Goal: Transaction & Acquisition: Purchase product/service

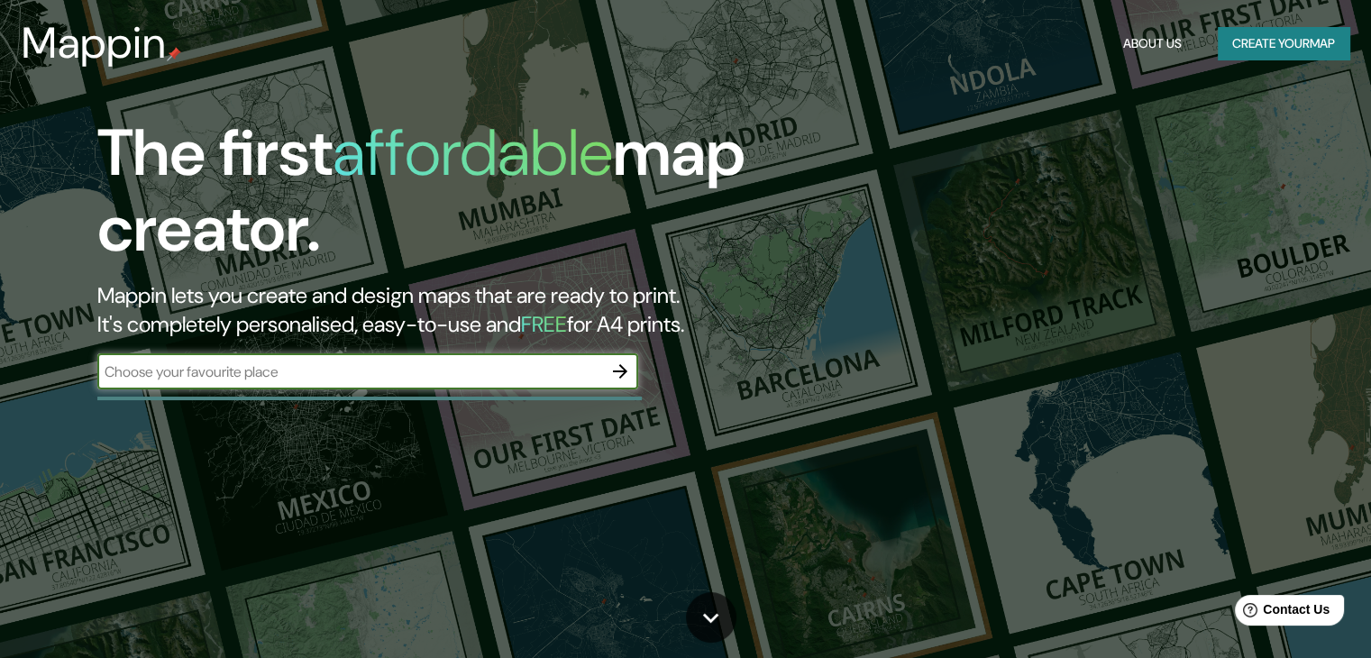
click at [328, 370] on input "text" at bounding box center [349, 371] width 505 height 21
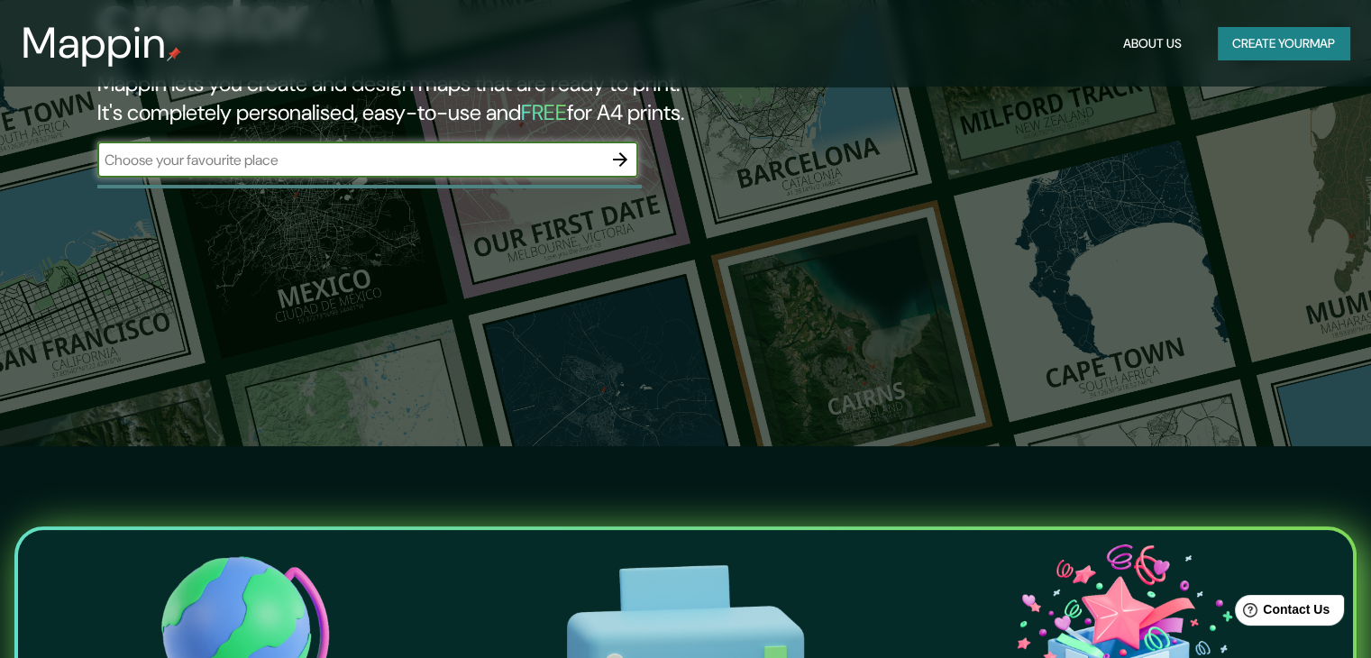
scroll to position [180, 0]
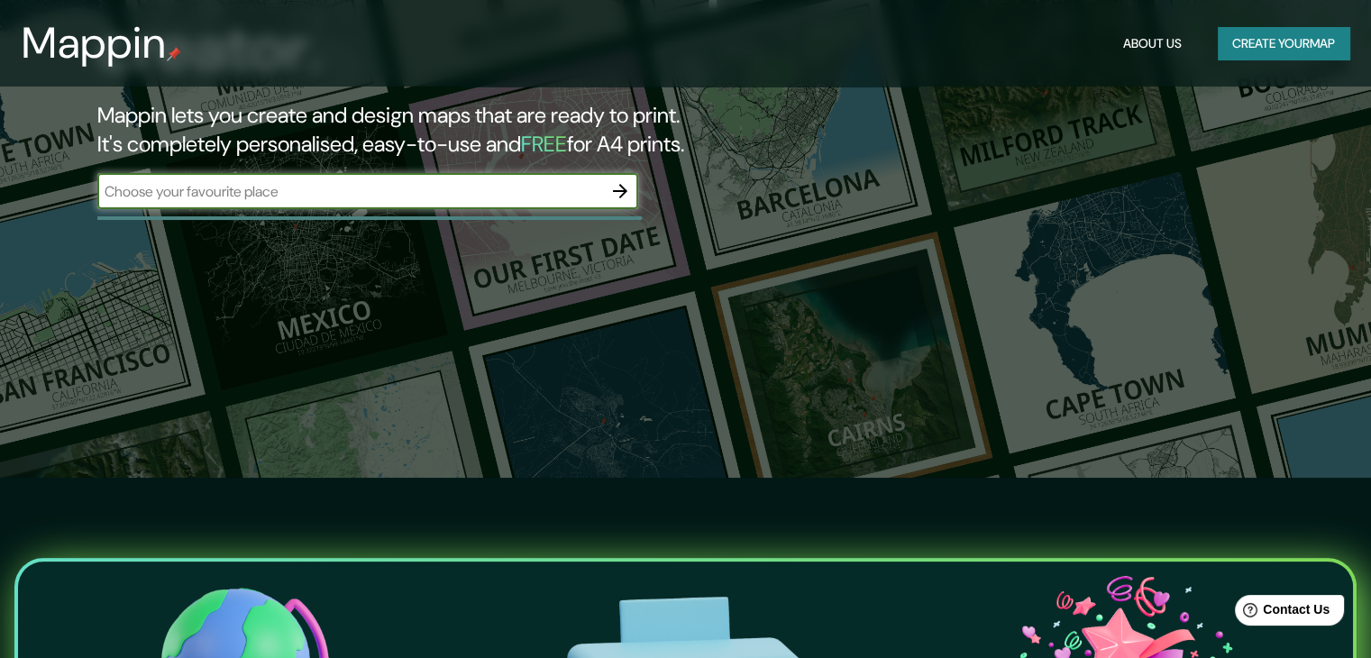
click at [481, 182] on input "text" at bounding box center [349, 191] width 505 height 21
type input "berlin [PERSON_NAME]"
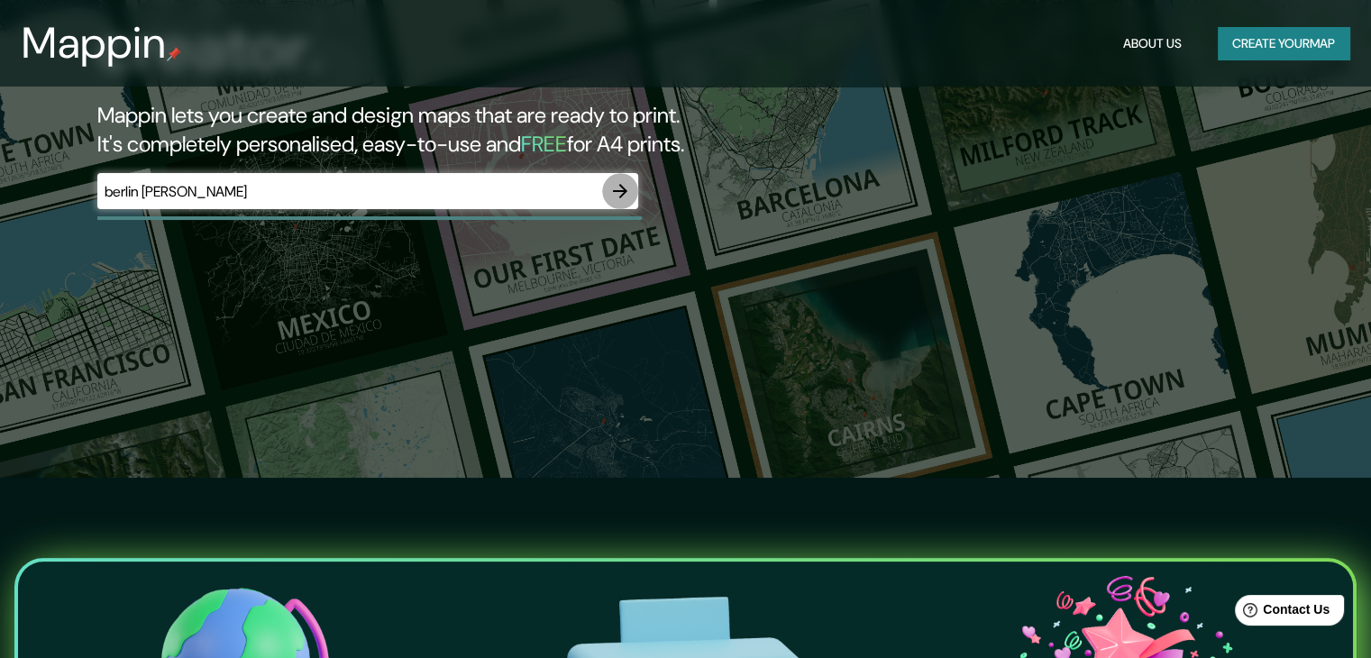
click at [620, 191] on icon "button" at bounding box center [620, 191] width 14 height 14
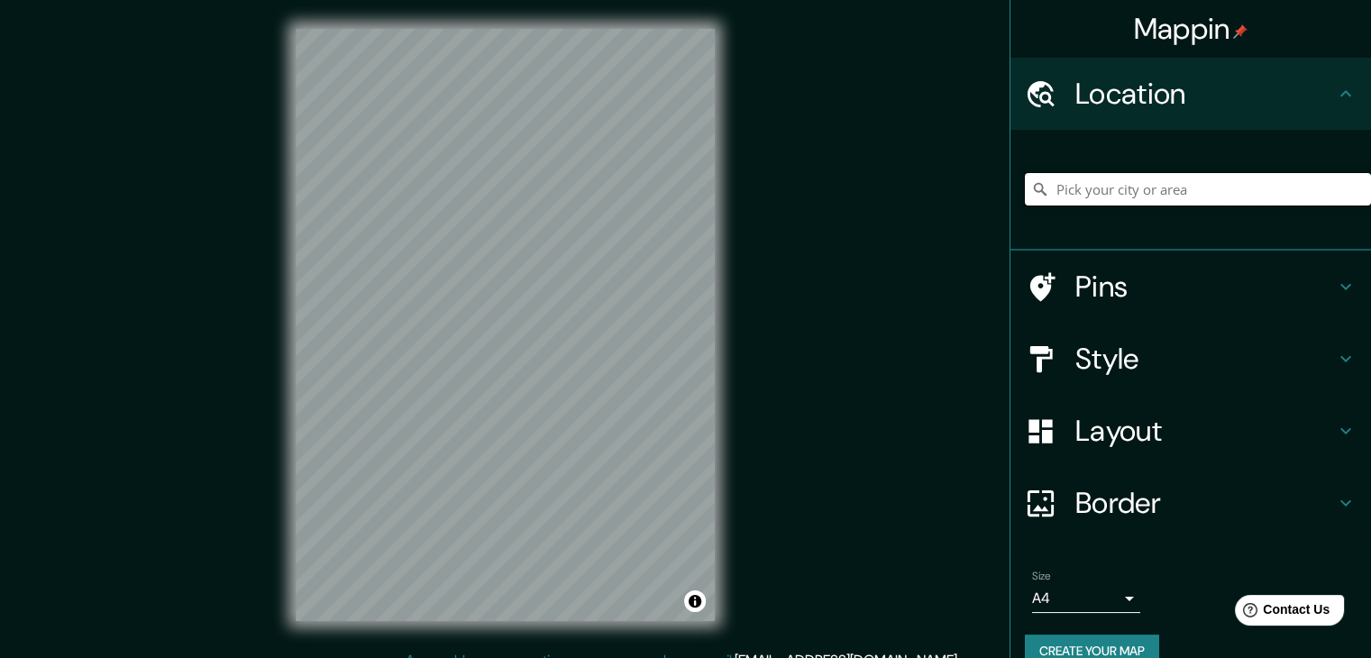
click at [1083, 195] on input "Pick your city or area" at bounding box center [1198, 189] width 346 height 32
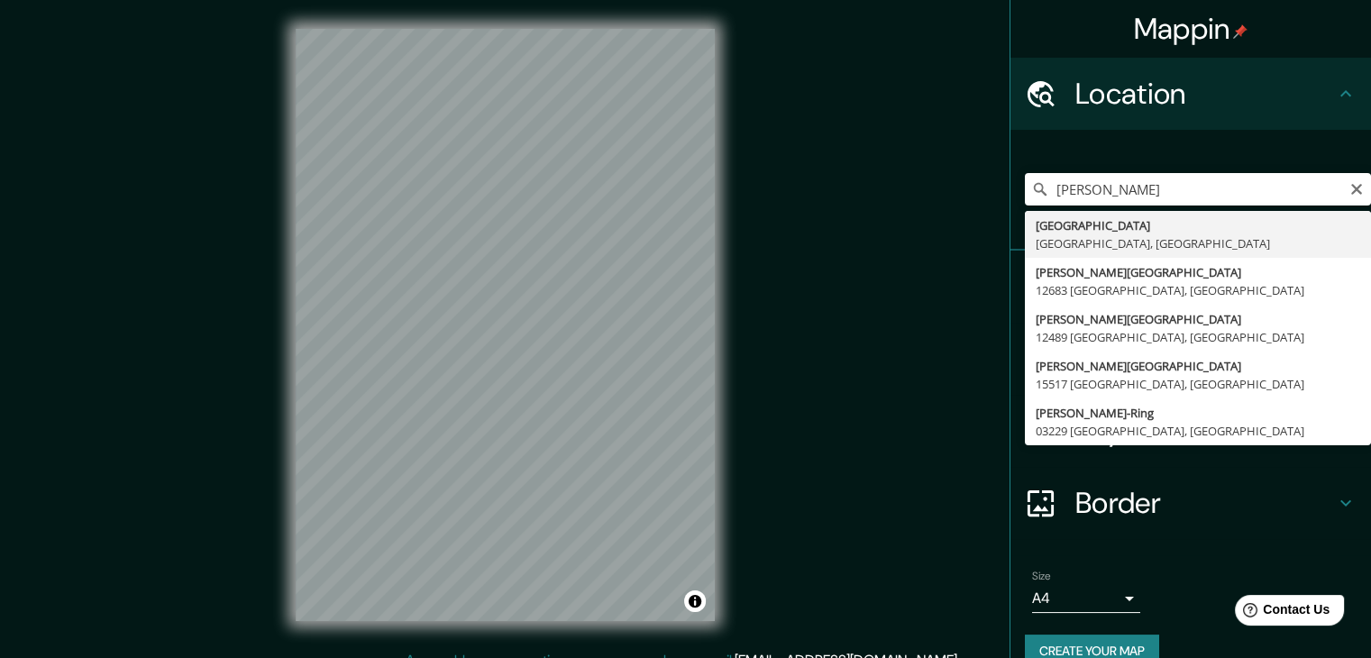
type input "[GEOGRAPHIC_DATA], [GEOGRAPHIC_DATA], [GEOGRAPHIC_DATA]"
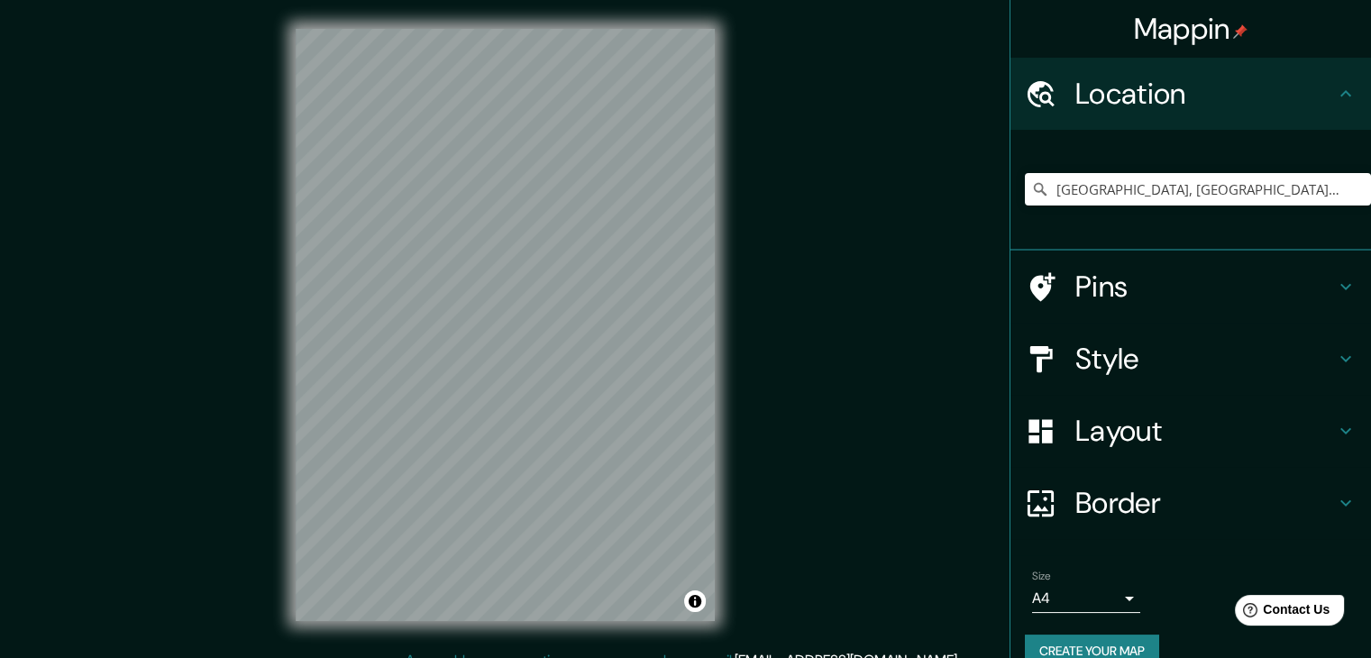
click at [1305, 366] on h4 "Style" at bounding box center [1205, 359] width 260 height 36
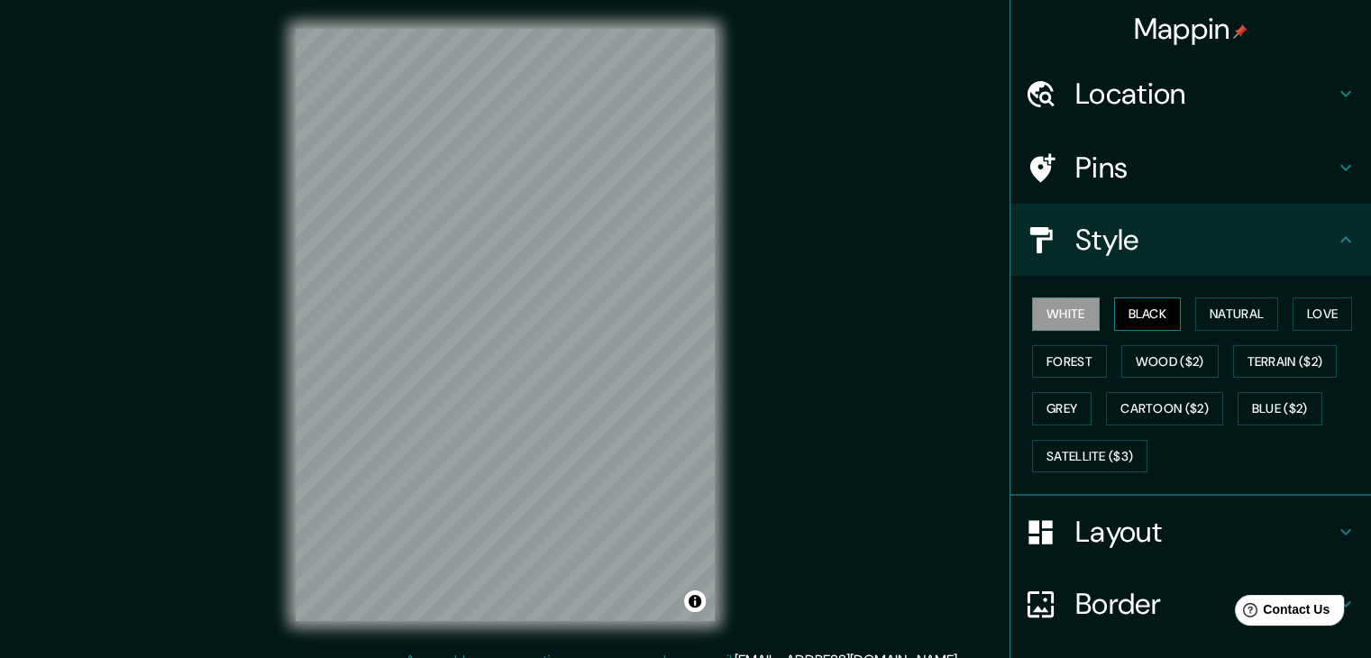
click at [1123, 315] on button "Black" at bounding box center [1148, 313] width 68 height 33
click at [1227, 318] on button "Natural" at bounding box center [1236, 313] width 83 height 33
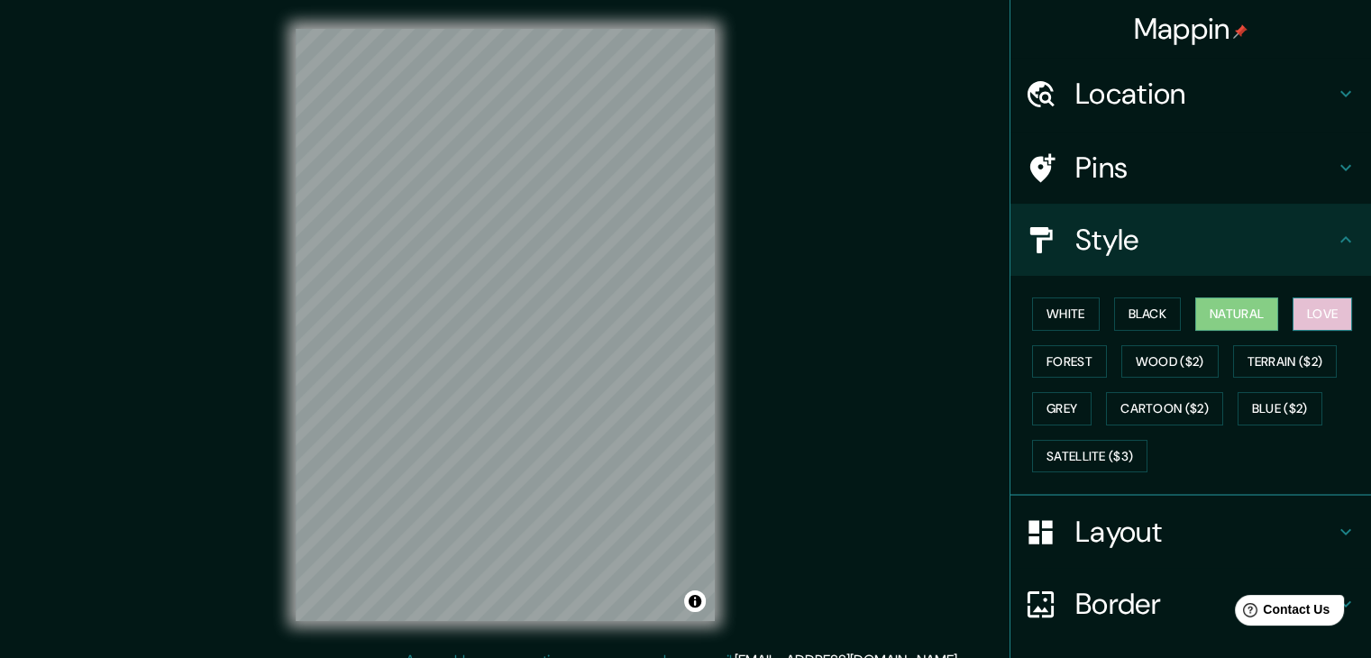
click at [1319, 320] on button "Love" at bounding box center [1321, 313] width 59 height 33
click at [1053, 355] on button "Forest" at bounding box center [1069, 361] width 75 height 33
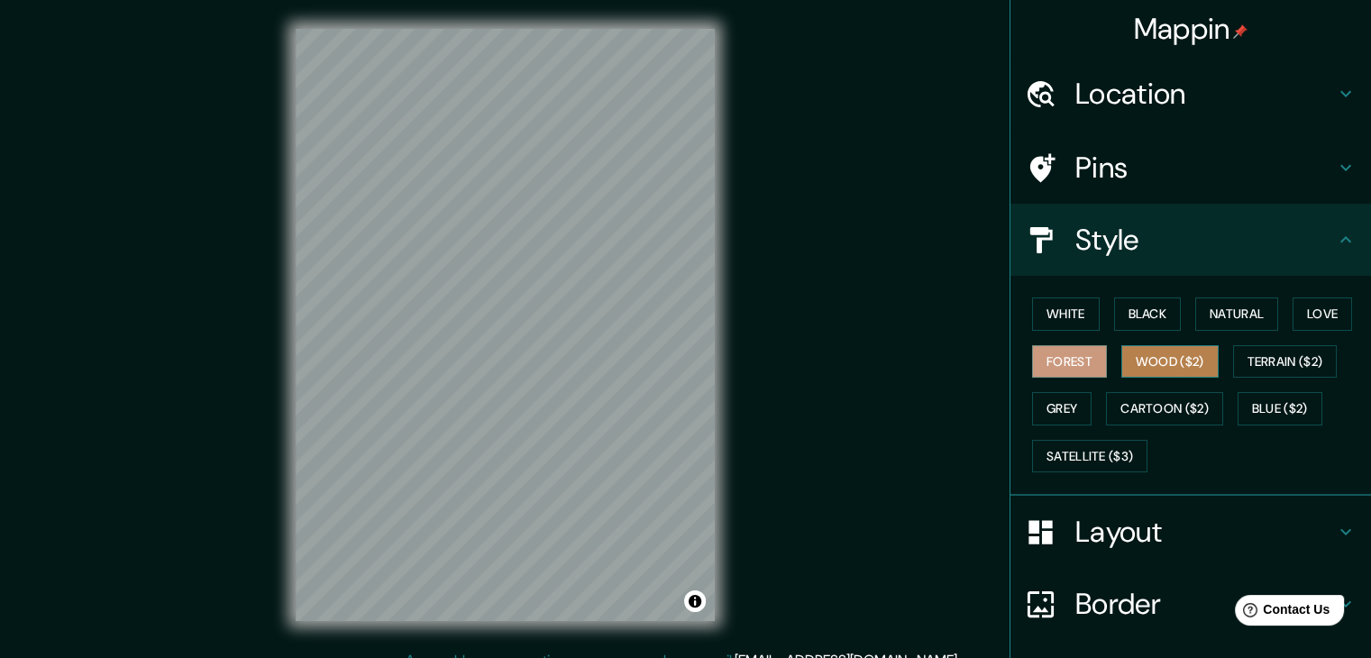
click at [1158, 355] on button "Wood ($2)" at bounding box center [1169, 361] width 97 height 33
click at [1042, 315] on button "White" at bounding box center [1066, 313] width 68 height 33
click at [550, 270] on div at bounding box center [553, 274] width 14 height 14
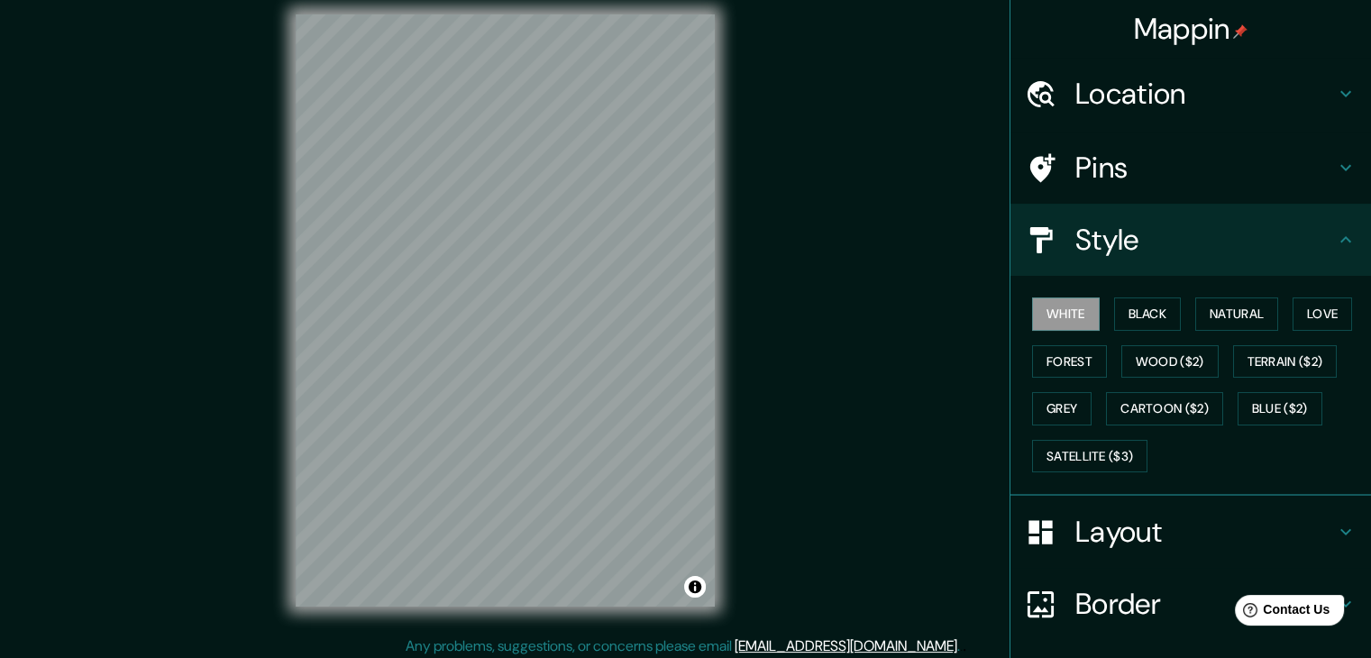
scroll to position [21, 0]
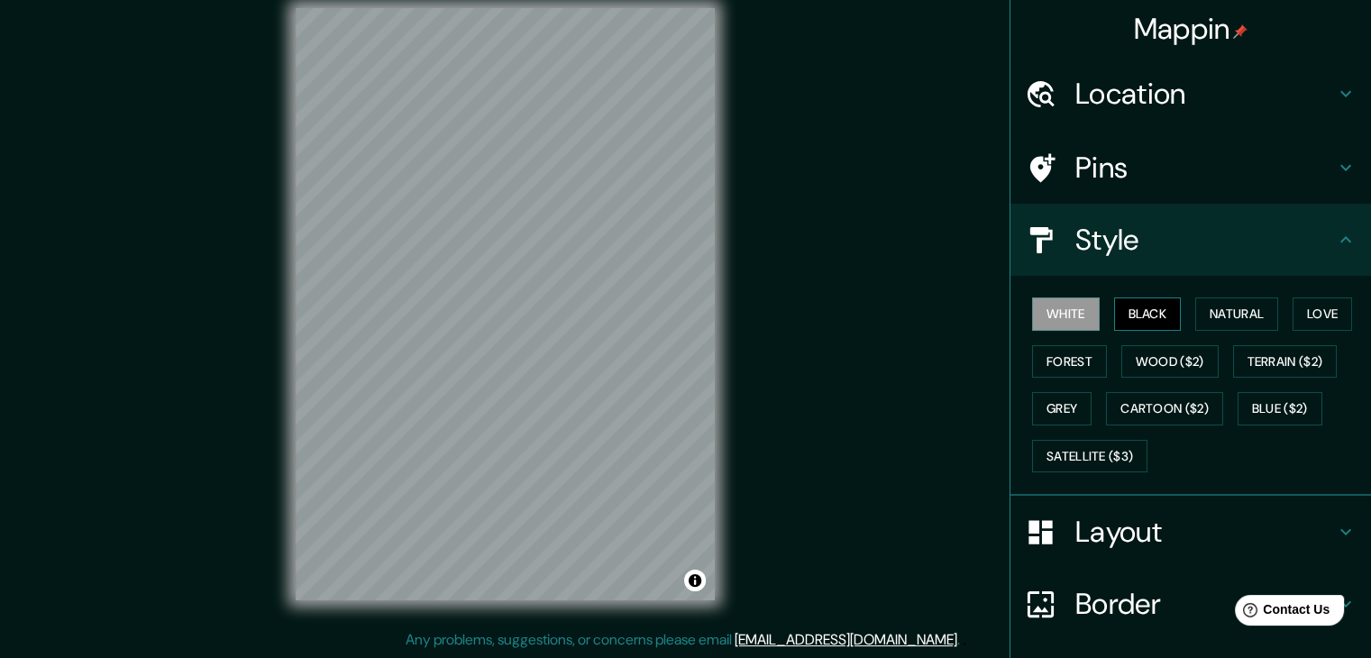
click at [1126, 304] on button "Black" at bounding box center [1148, 313] width 68 height 33
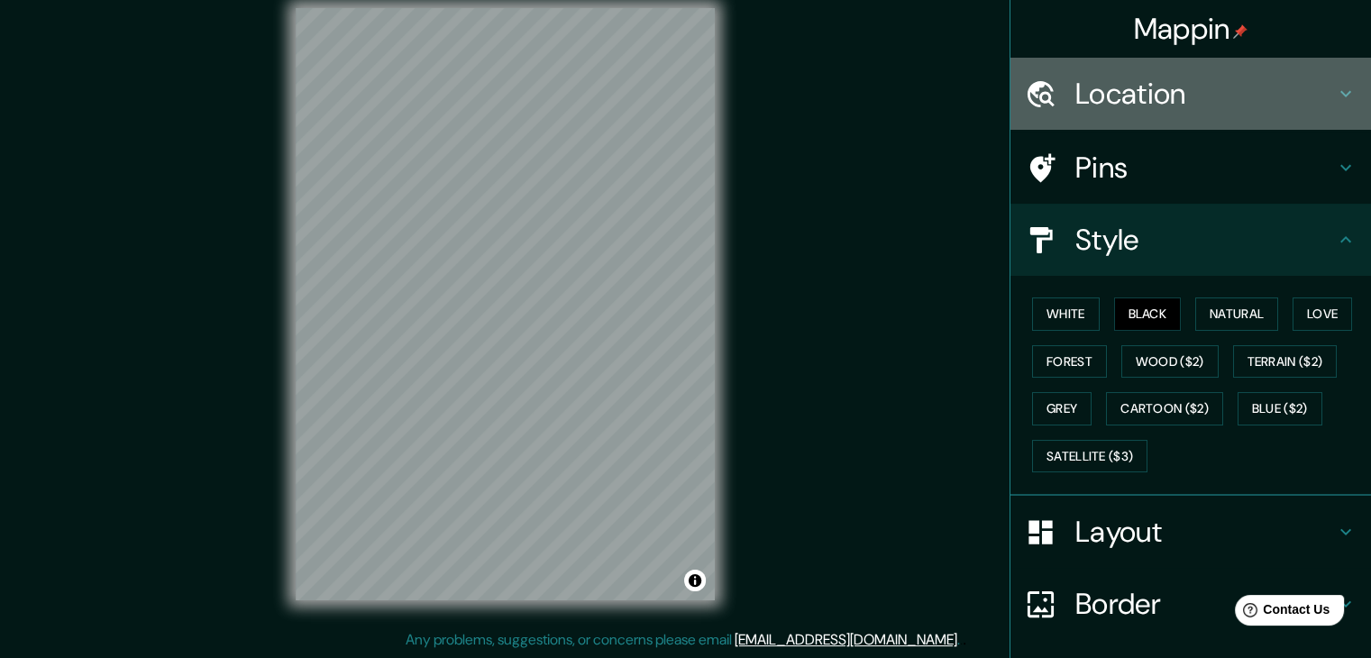
click at [1116, 92] on h4 "Location" at bounding box center [1205, 94] width 260 height 36
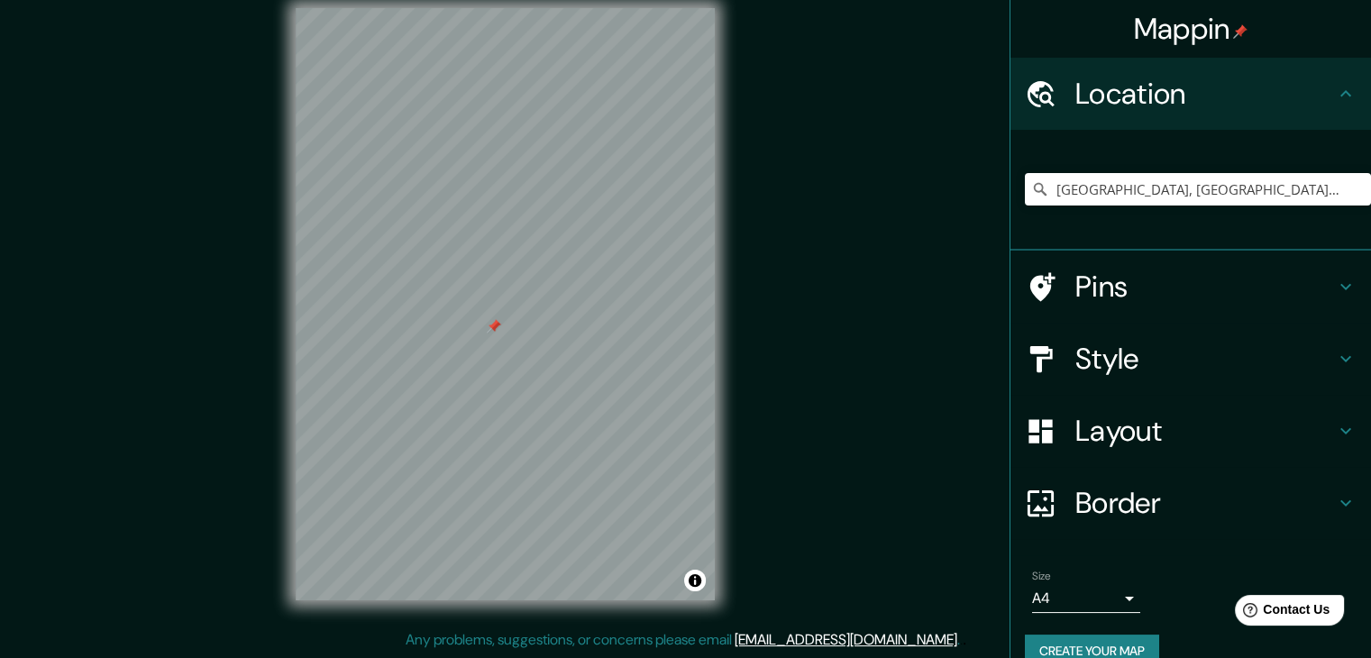
click at [492, 327] on div at bounding box center [494, 326] width 14 height 14
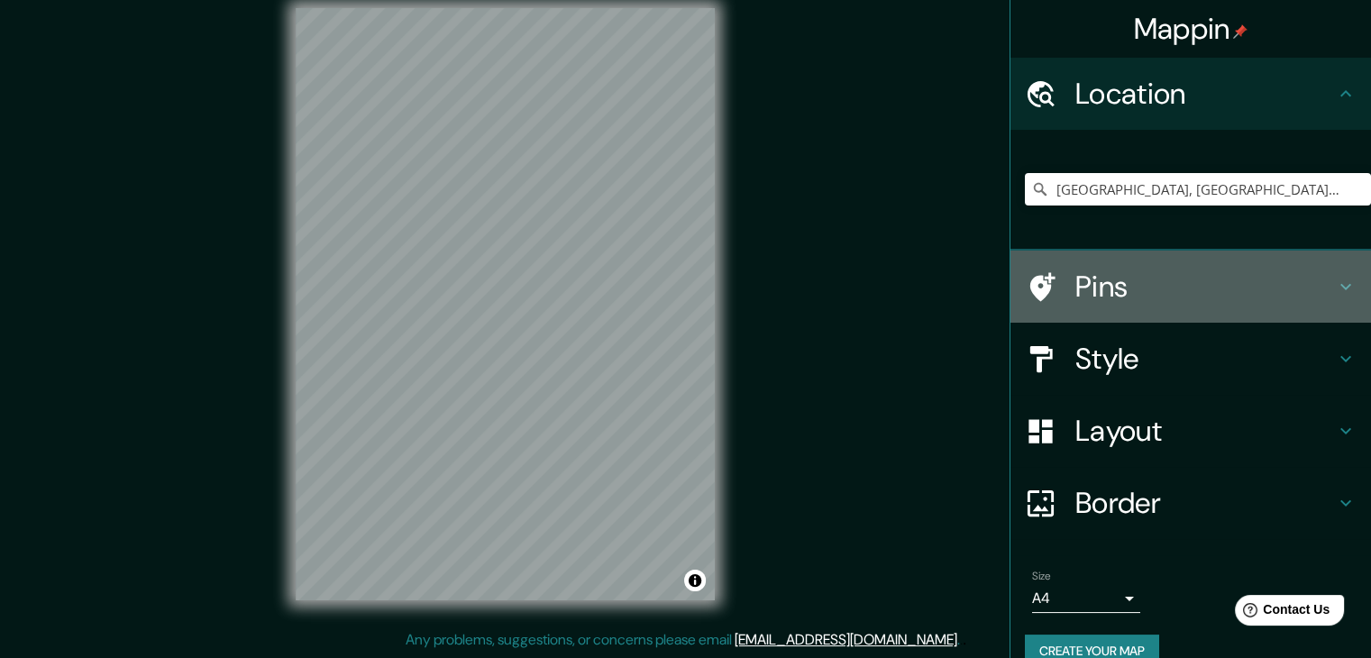
click at [1126, 292] on h4 "Pins" at bounding box center [1205, 287] width 260 height 36
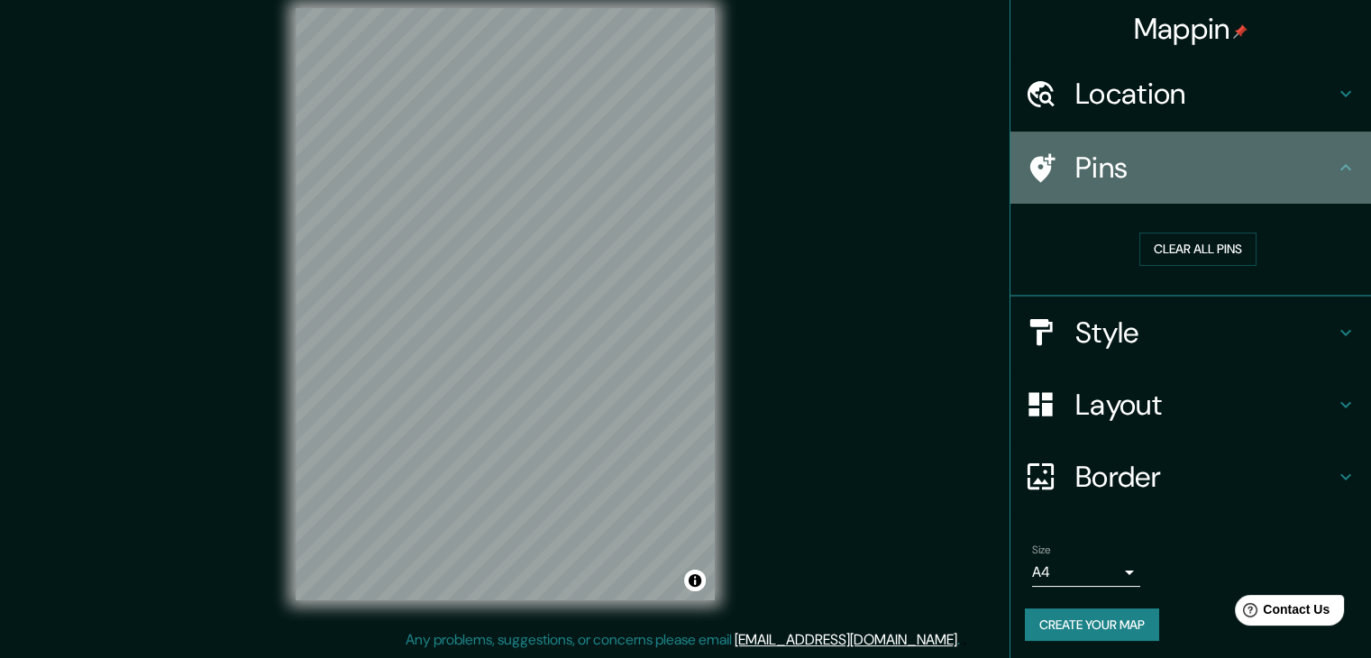
click at [1335, 160] on icon at bounding box center [1346, 168] width 22 height 22
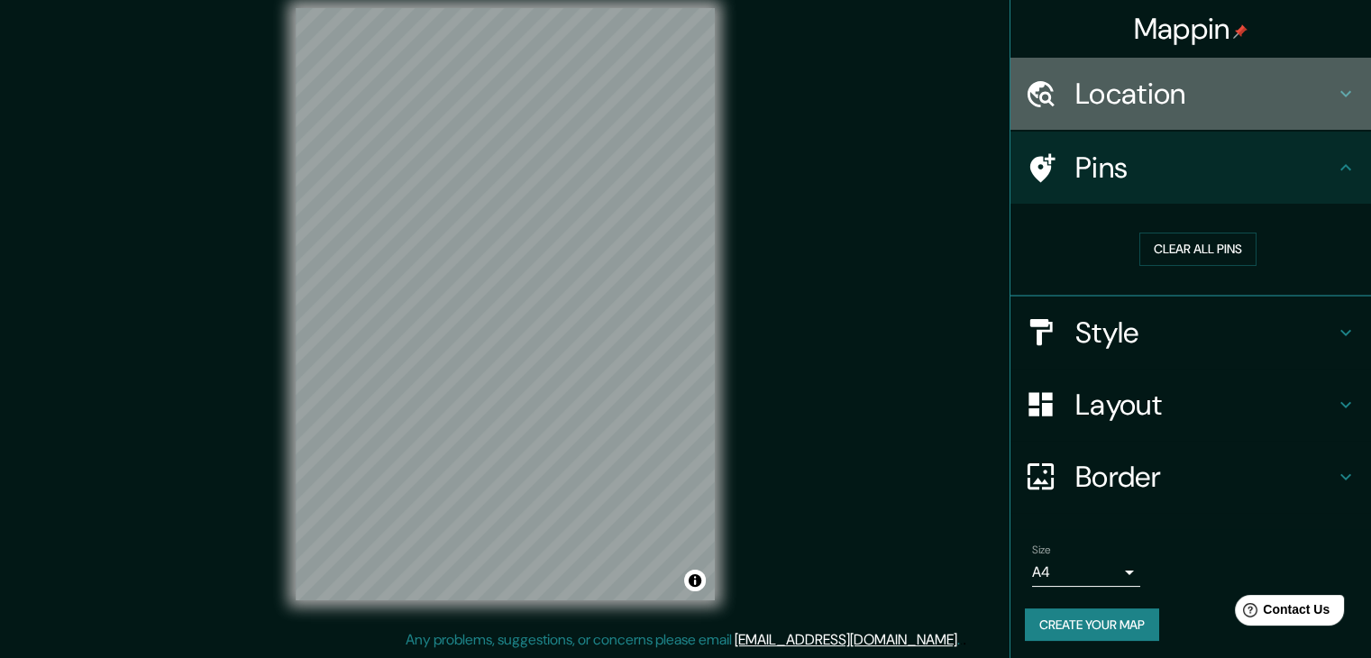
click at [1329, 105] on div "Location" at bounding box center [1190, 94] width 360 height 72
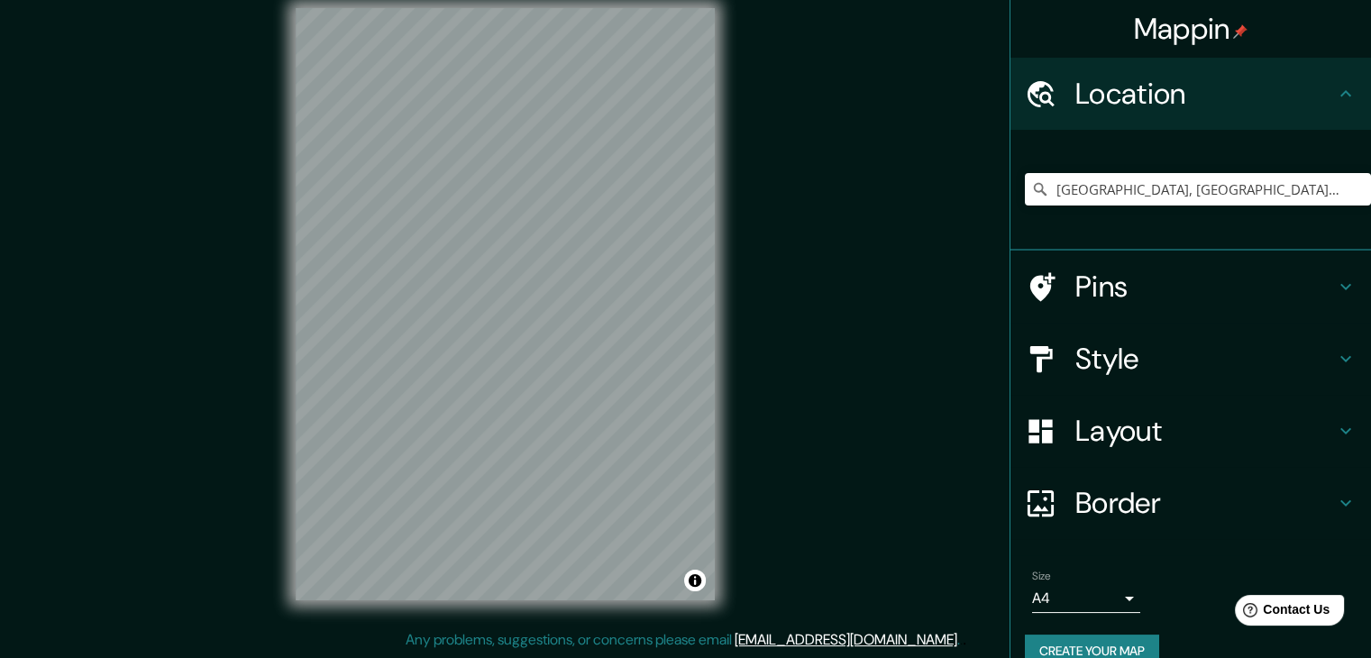
click at [1247, 426] on h4 "Layout" at bounding box center [1205, 431] width 260 height 36
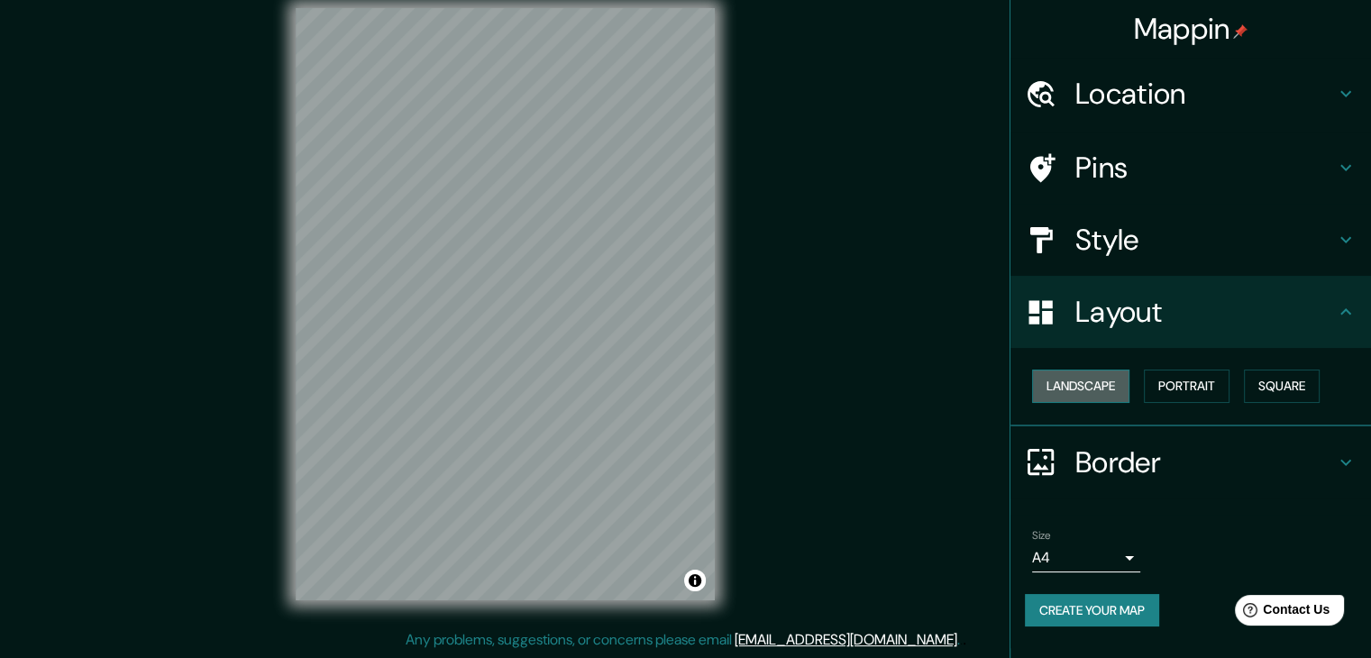
click at [1107, 386] on button "Landscape" at bounding box center [1080, 386] width 97 height 33
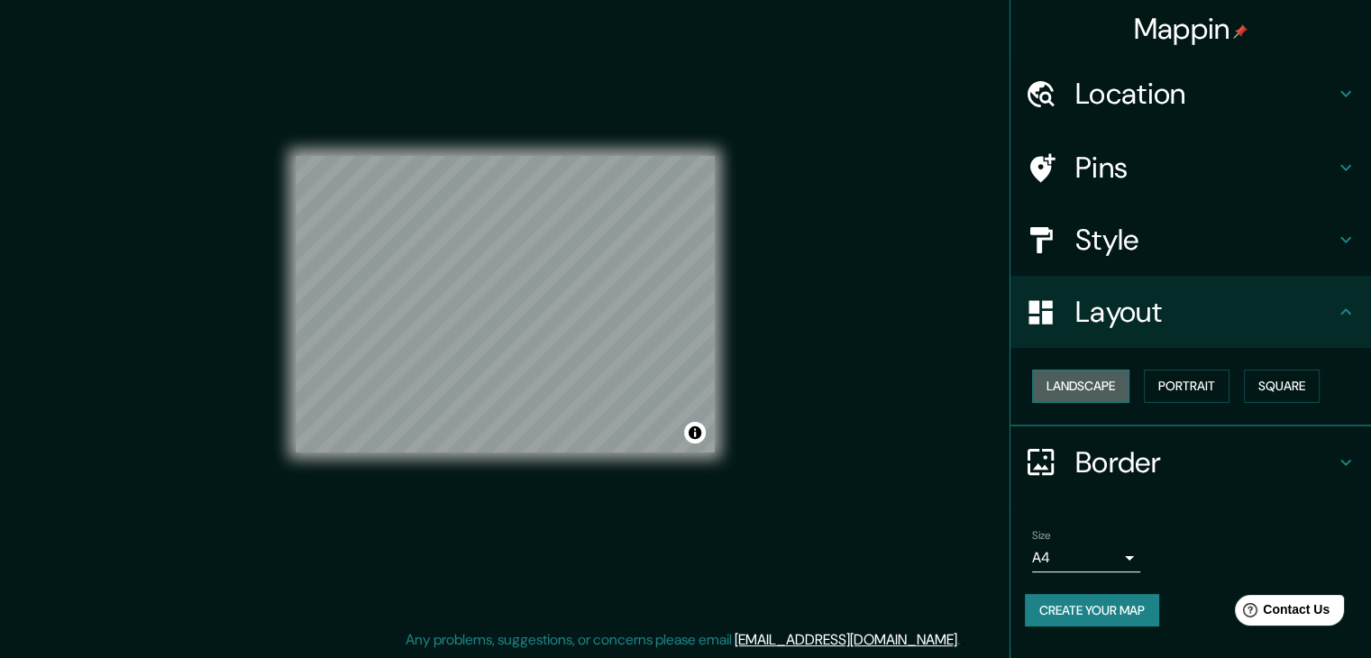
click at [1107, 386] on button "Landscape" at bounding box center [1080, 386] width 97 height 33
click at [1167, 388] on button "Portrait" at bounding box center [1187, 386] width 86 height 33
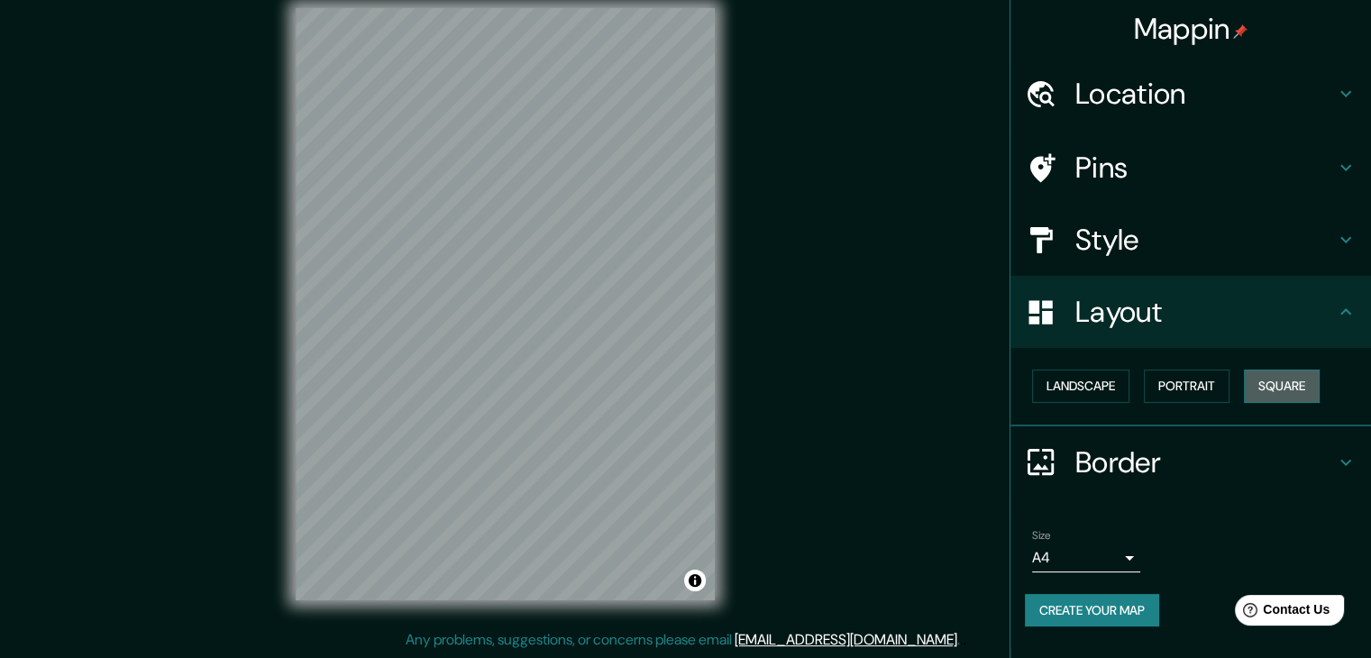
click at [1269, 379] on button "Square" at bounding box center [1282, 386] width 76 height 33
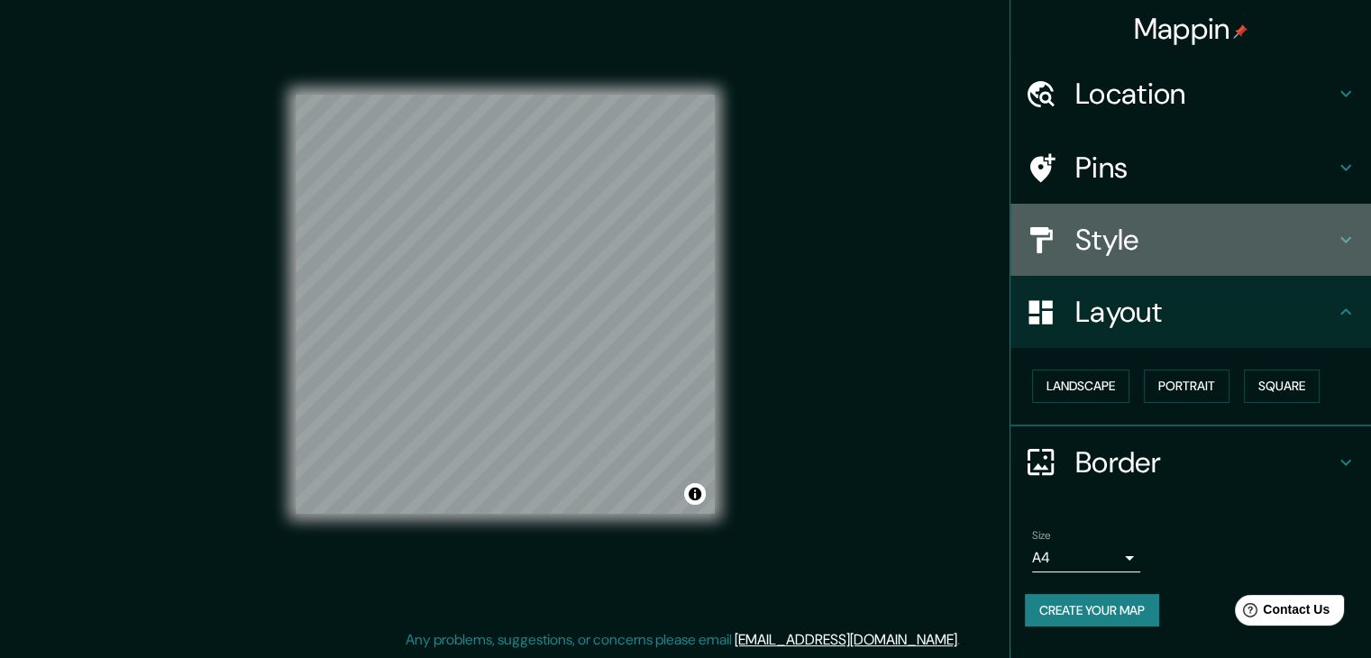
click at [1219, 242] on h4 "Style" at bounding box center [1205, 240] width 260 height 36
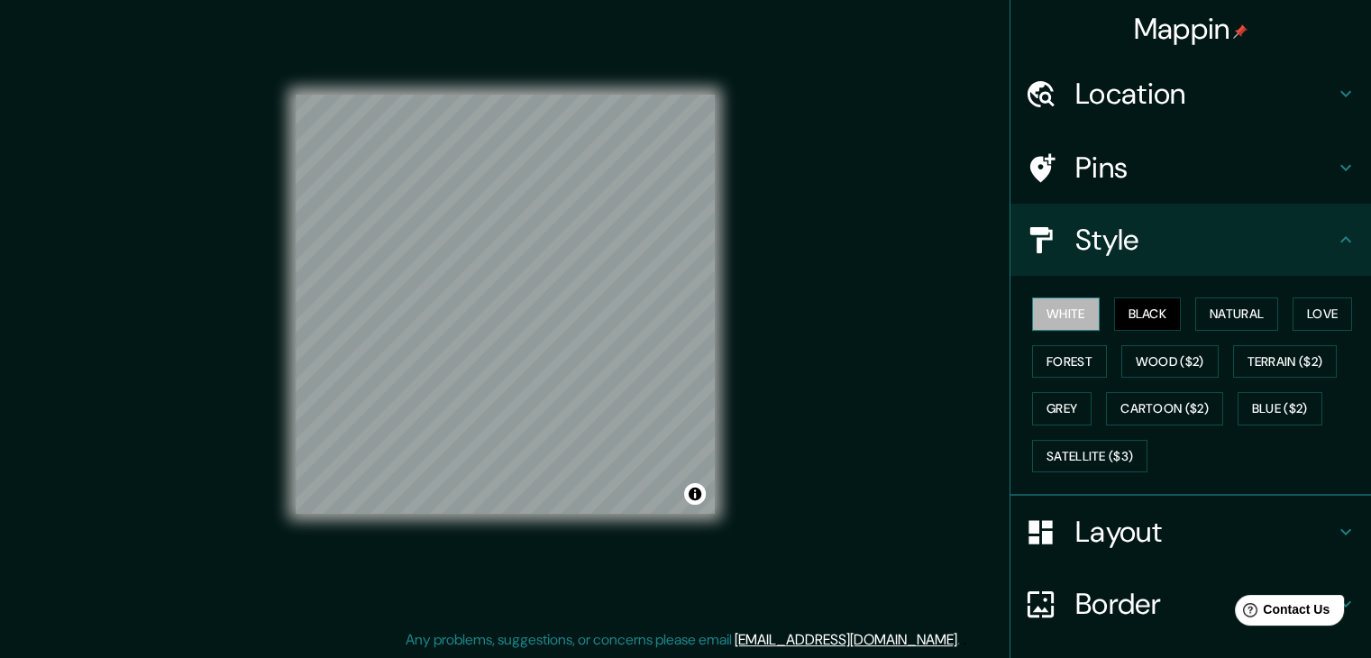
click at [1068, 308] on button "White" at bounding box center [1066, 313] width 68 height 33
click at [1166, 596] on h4 "Border" at bounding box center [1205, 604] width 260 height 36
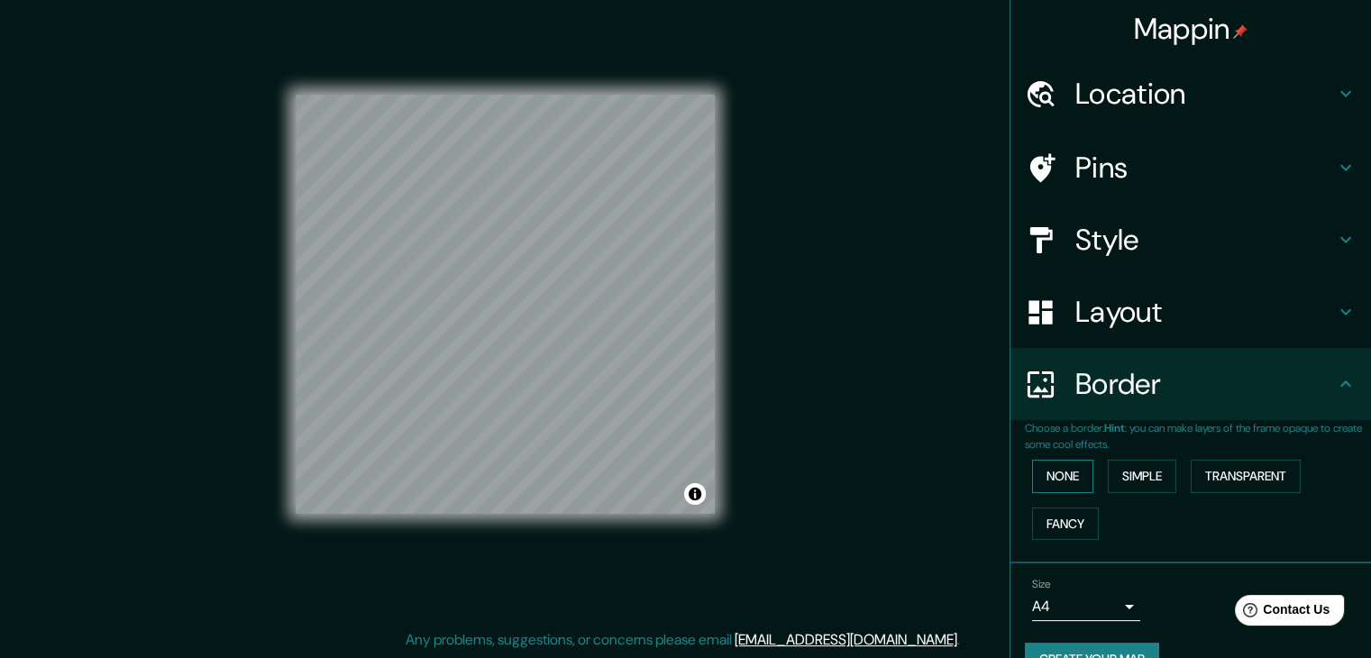
click at [1056, 479] on button "None" at bounding box center [1062, 476] width 61 height 33
click at [1119, 477] on button "Simple" at bounding box center [1142, 476] width 68 height 33
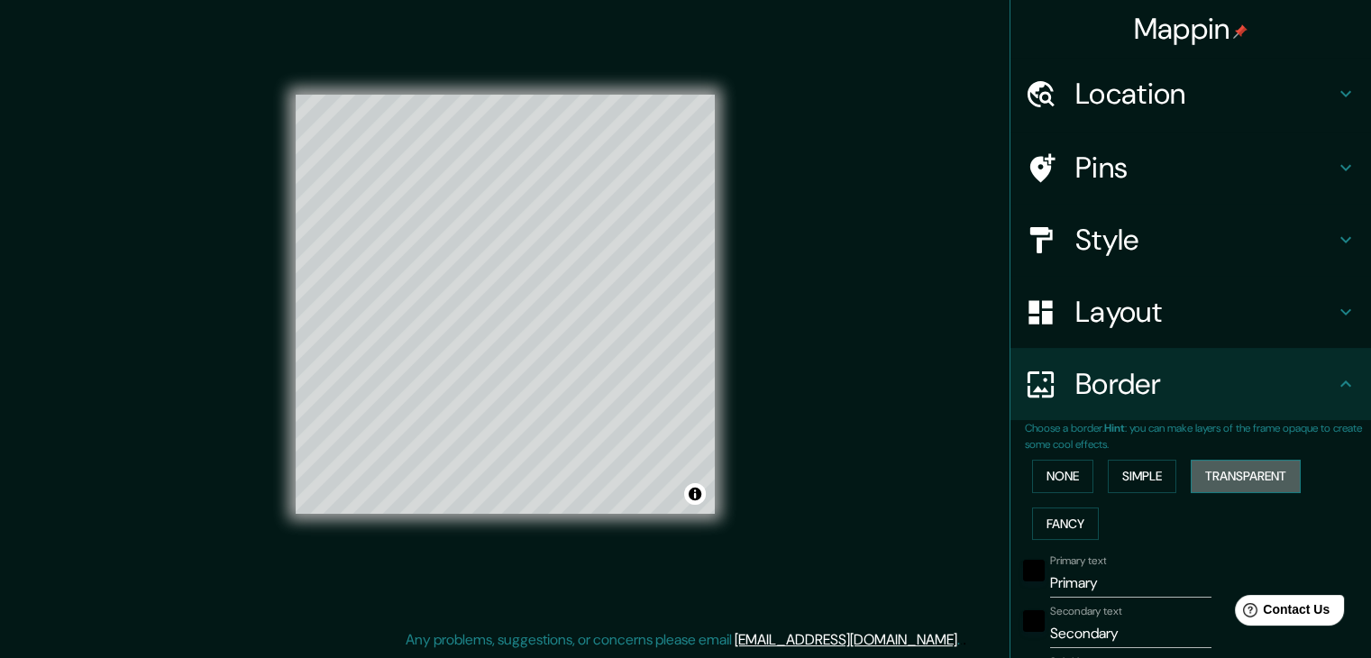
click at [1211, 478] on button "Transparent" at bounding box center [1246, 476] width 110 height 33
click at [1060, 520] on button "Fancy" at bounding box center [1065, 523] width 67 height 33
click at [1052, 477] on button "None" at bounding box center [1062, 476] width 61 height 33
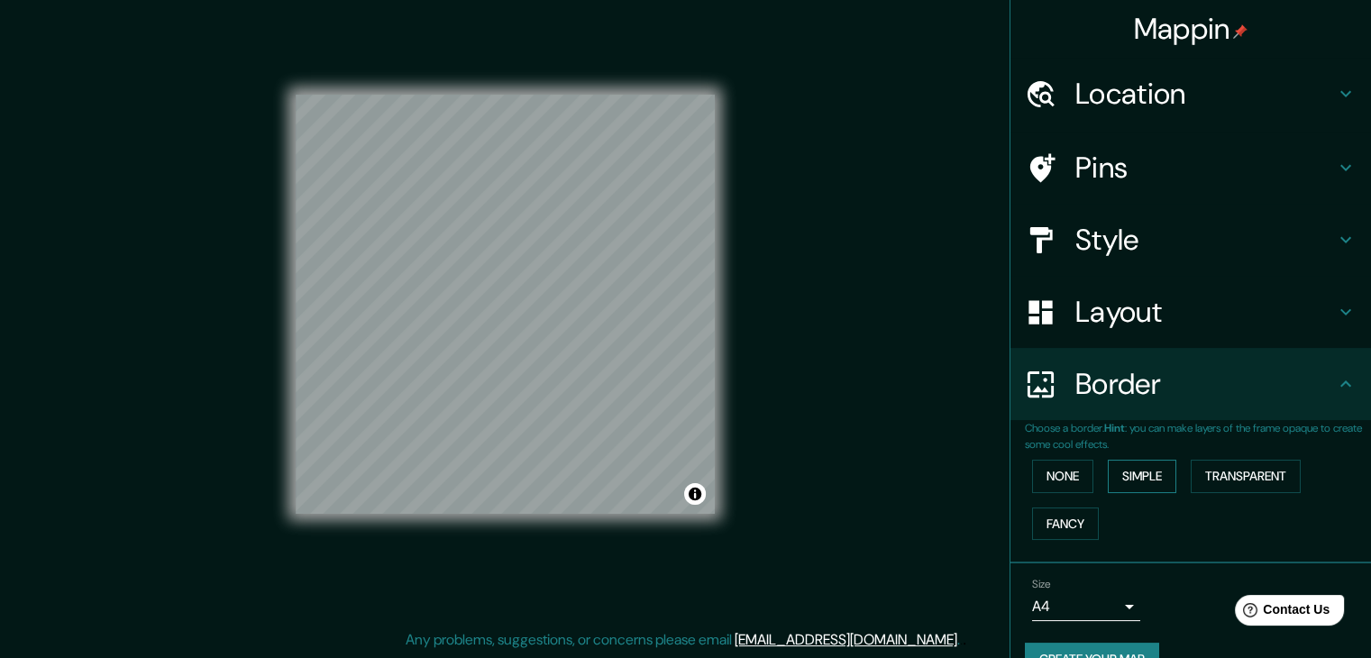
scroll to position [38, 0]
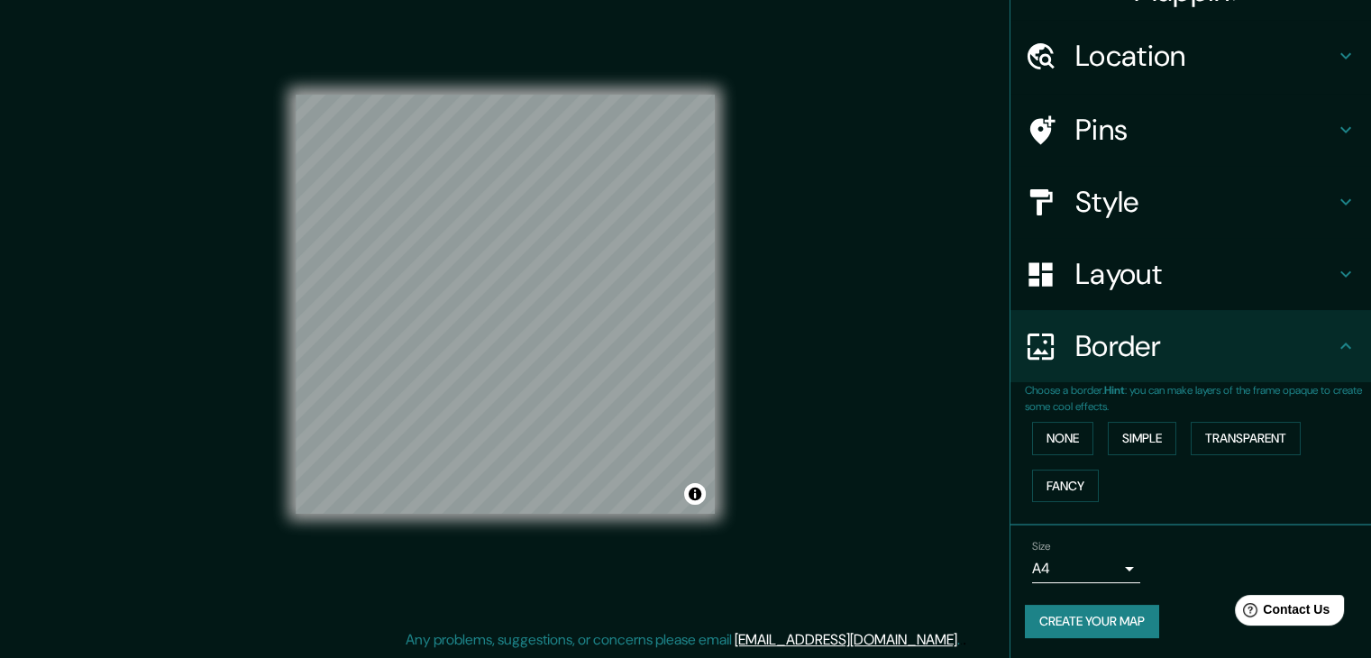
click at [1111, 570] on body "Mappin Location Hansaviertel, Berlín, Alemania Pins Style Layout Border Choose …" at bounding box center [685, 308] width 1371 height 658
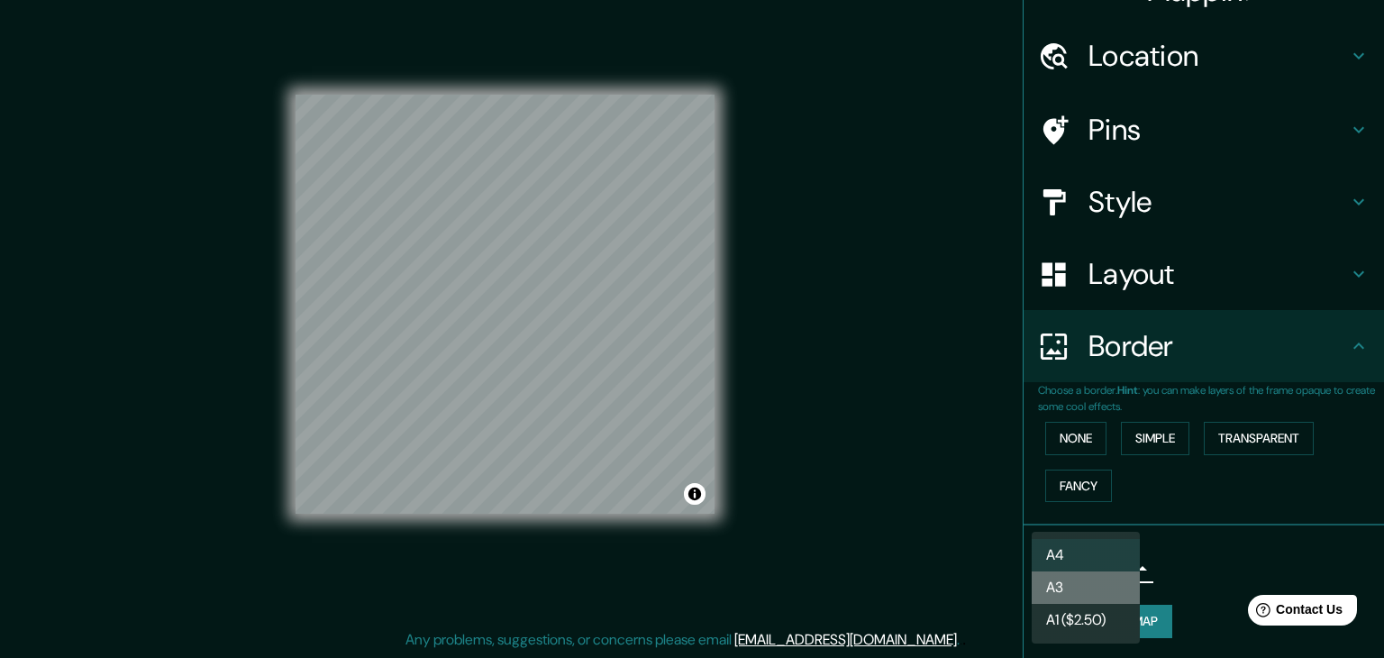
click at [1105, 589] on li "A3" at bounding box center [1086, 587] width 108 height 32
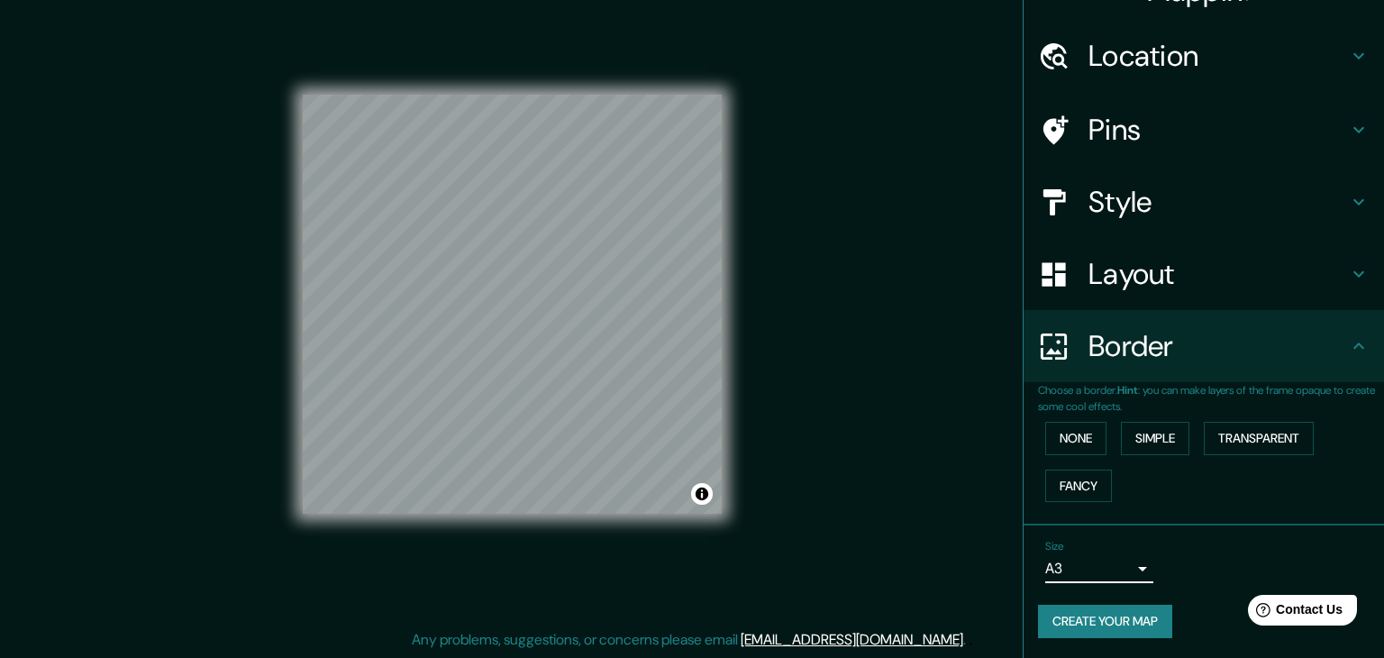
click at [1114, 565] on body "Mappin Location Hansaviertel, Berlín, Alemania Pins Style Layout Border Choose …" at bounding box center [692, 308] width 1384 height 658
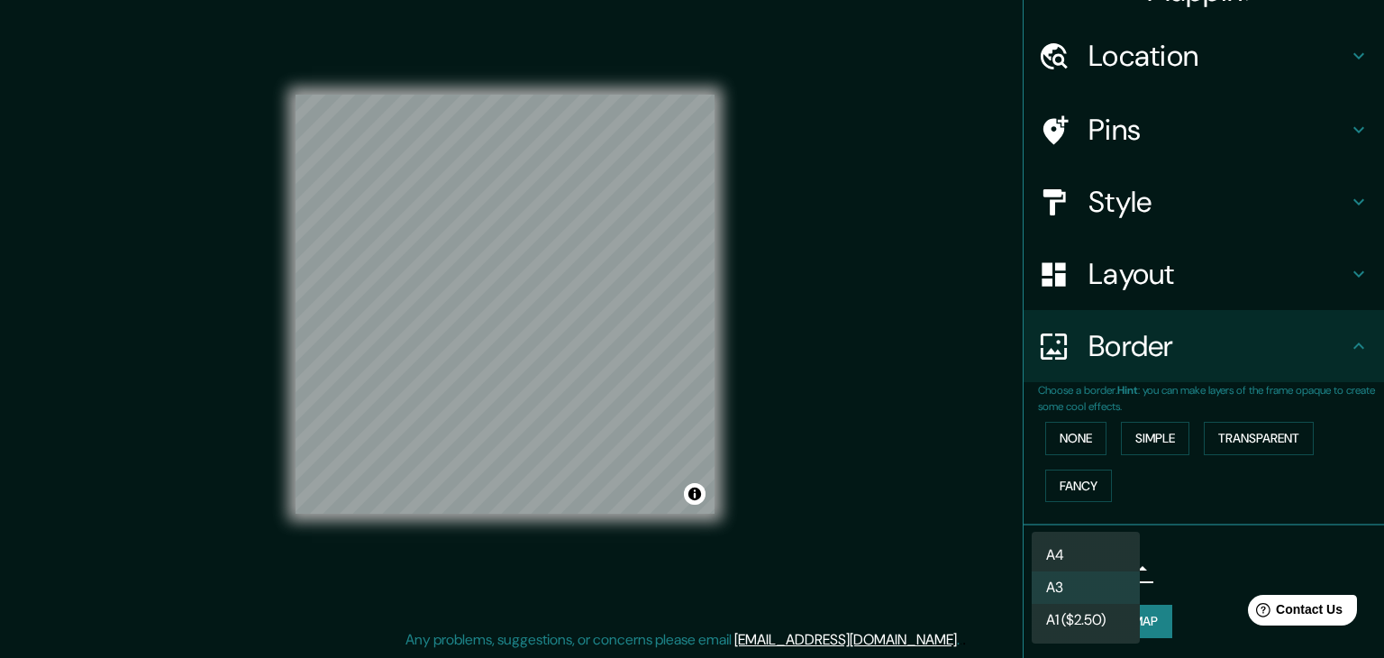
click at [1107, 549] on li "A4" at bounding box center [1086, 555] width 108 height 32
type input "single"
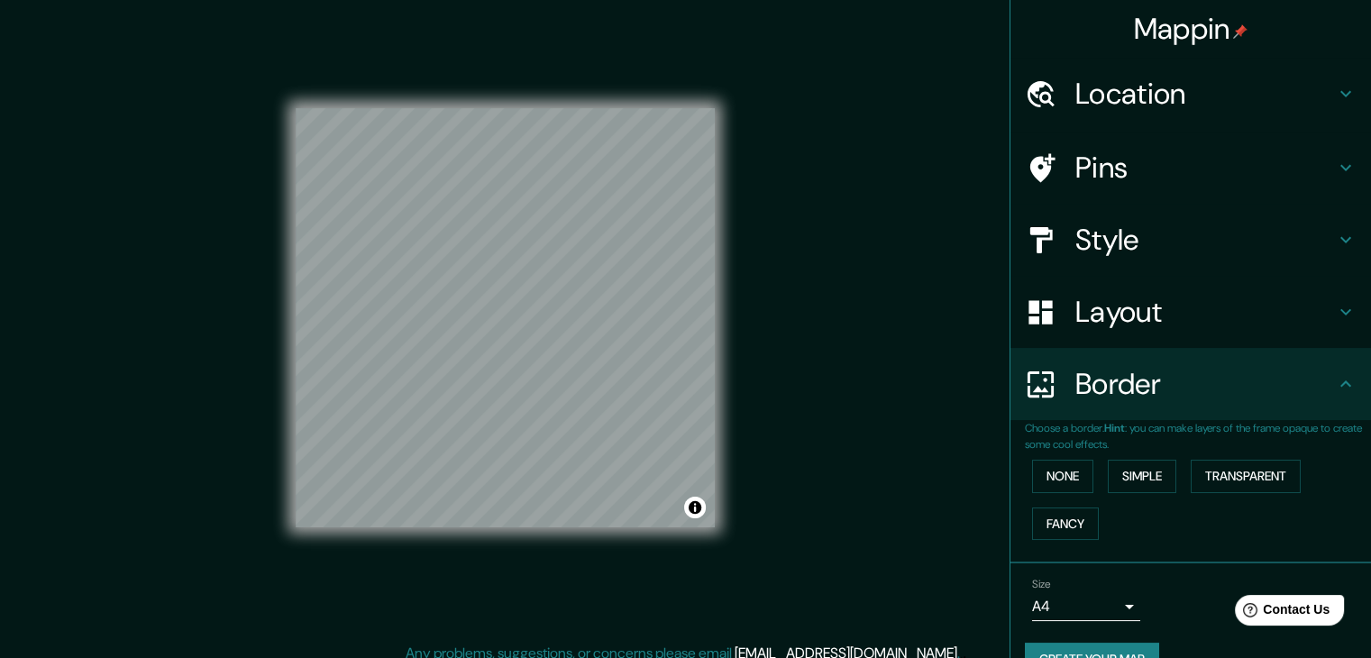
scroll to position [20, 0]
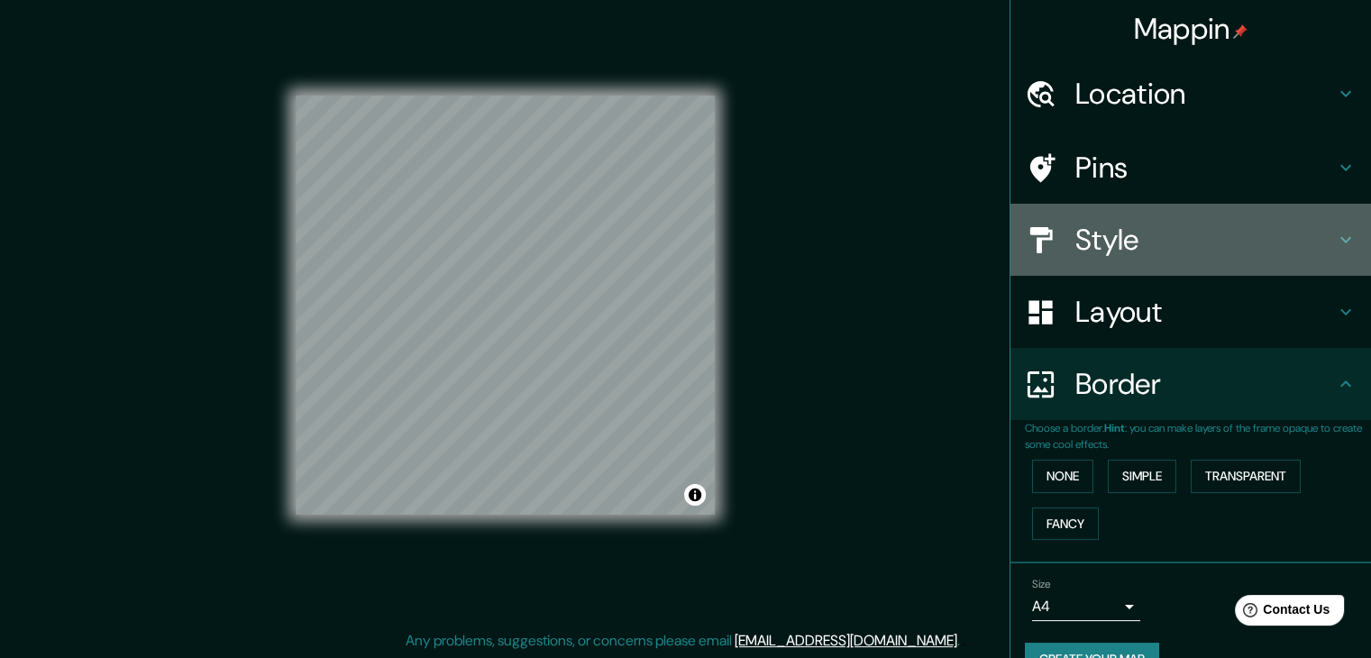
click at [1150, 232] on h4 "Style" at bounding box center [1205, 240] width 260 height 36
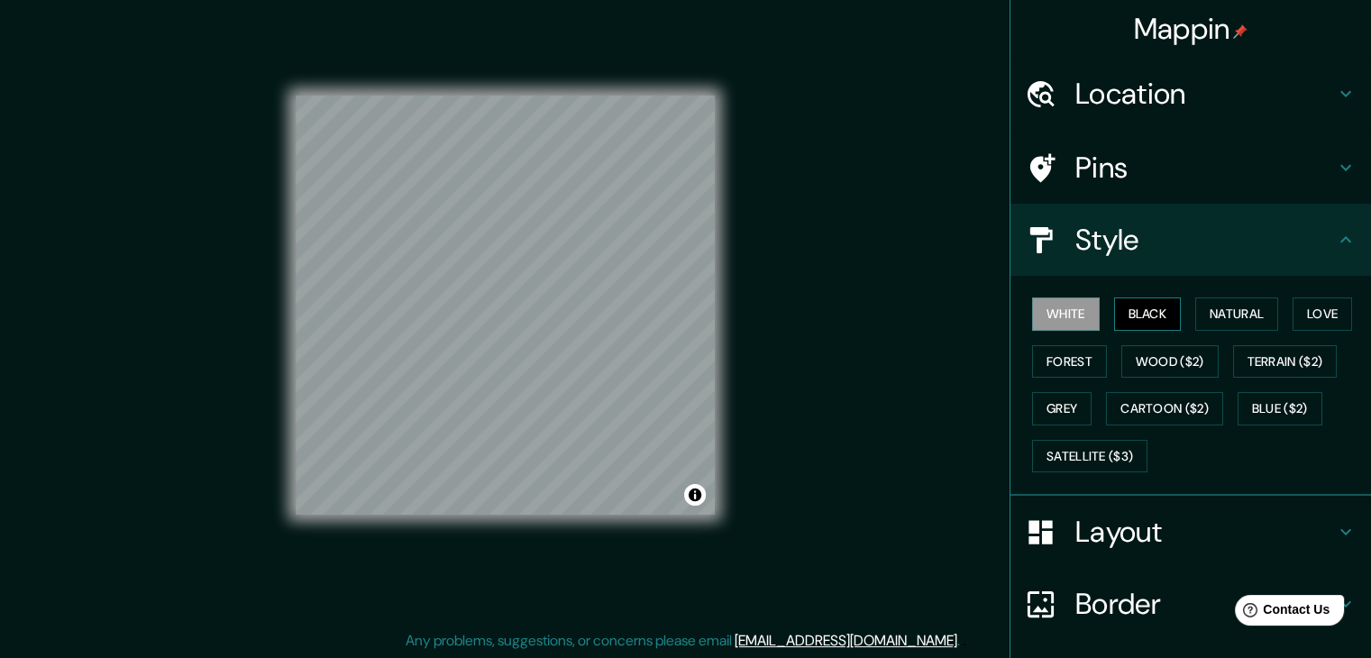
click at [1154, 306] on button "Black" at bounding box center [1148, 313] width 68 height 33
click at [692, 492] on button "Toggle attribution" at bounding box center [695, 495] width 22 height 22
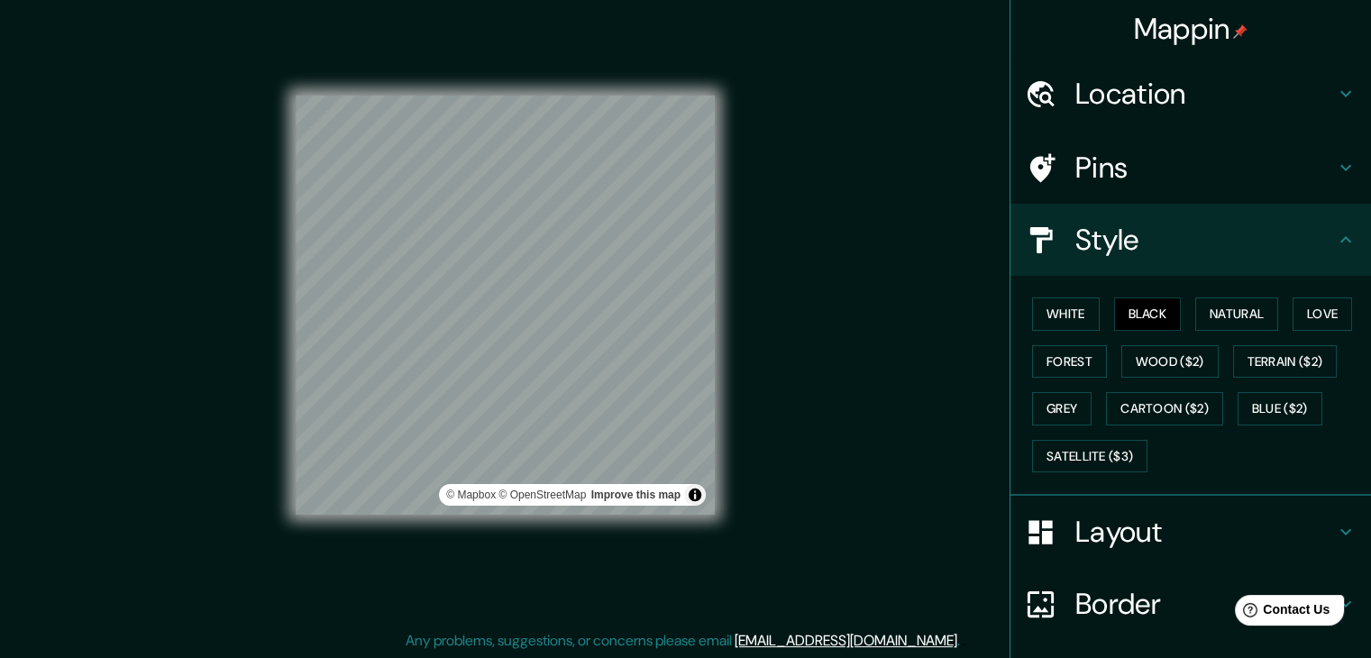
click at [833, 275] on div "Mappin Location Hansaviertel, Berlín, Alemania Pins Style White Black Natural L…" at bounding box center [685, 319] width 1371 height 679
click at [696, 497] on button "Toggle attribution" at bounding box center [695, 495] width 22 height 22
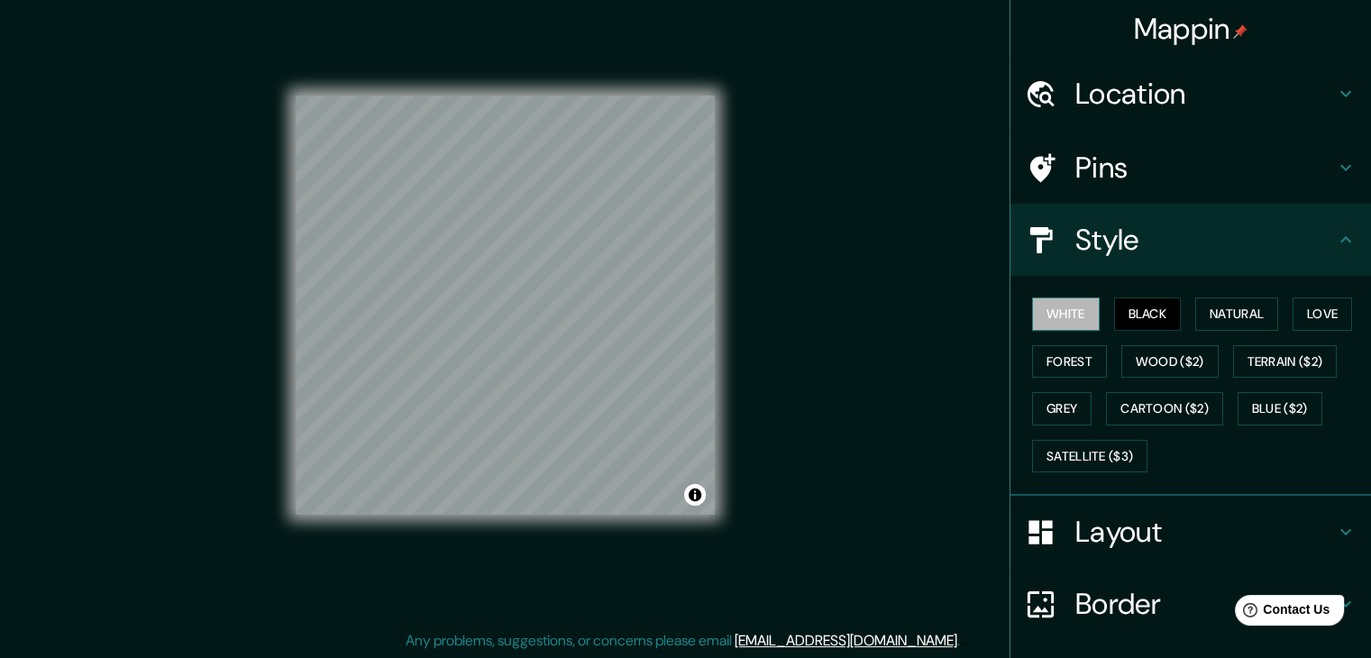
click at [1049, 317] on button "White" at bounding box center [1066, 313] width 68 height 33
click at [1114, 310] on button "Black" at bounding box center [1148, 313] width 68 height 33
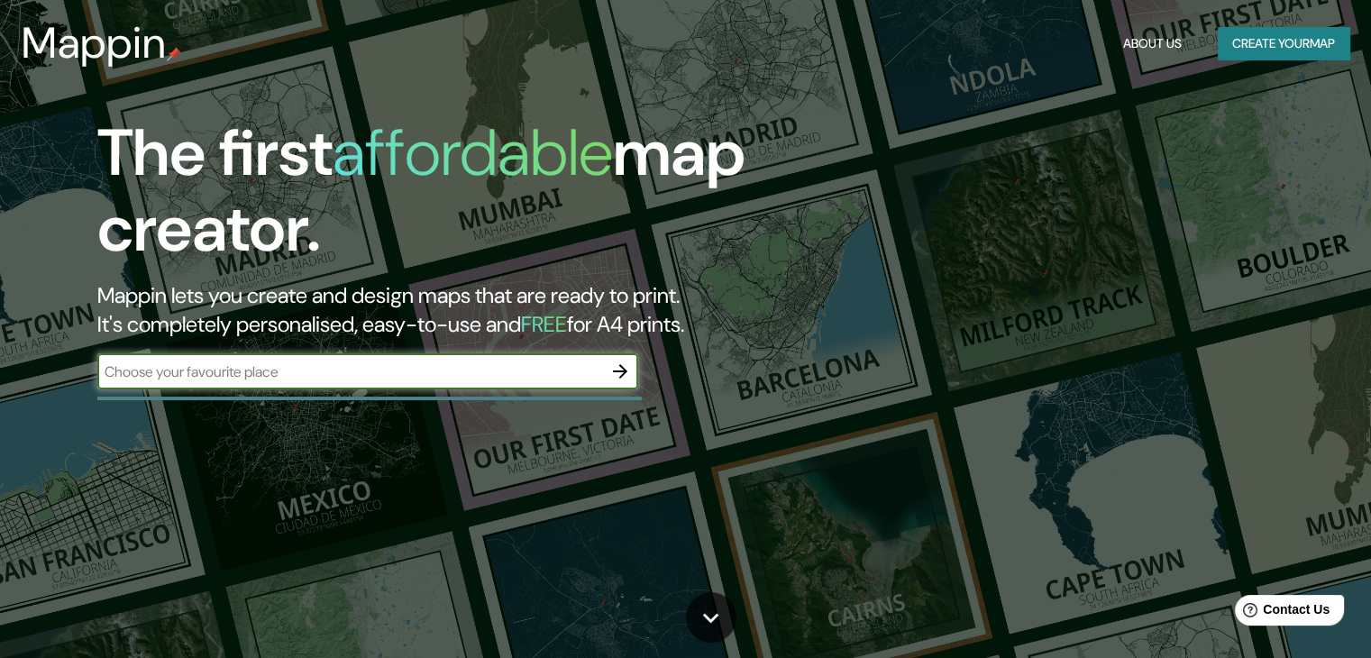
drag, startPoint x: 0, startPoint y: 0, endPoint x: 483, endPoint y: 379, distance: 614.3
click at [483, 379] on input "text" at bounding box center [349, 371] width 505 height 21
type input "berlin [PERSON_NAME]"
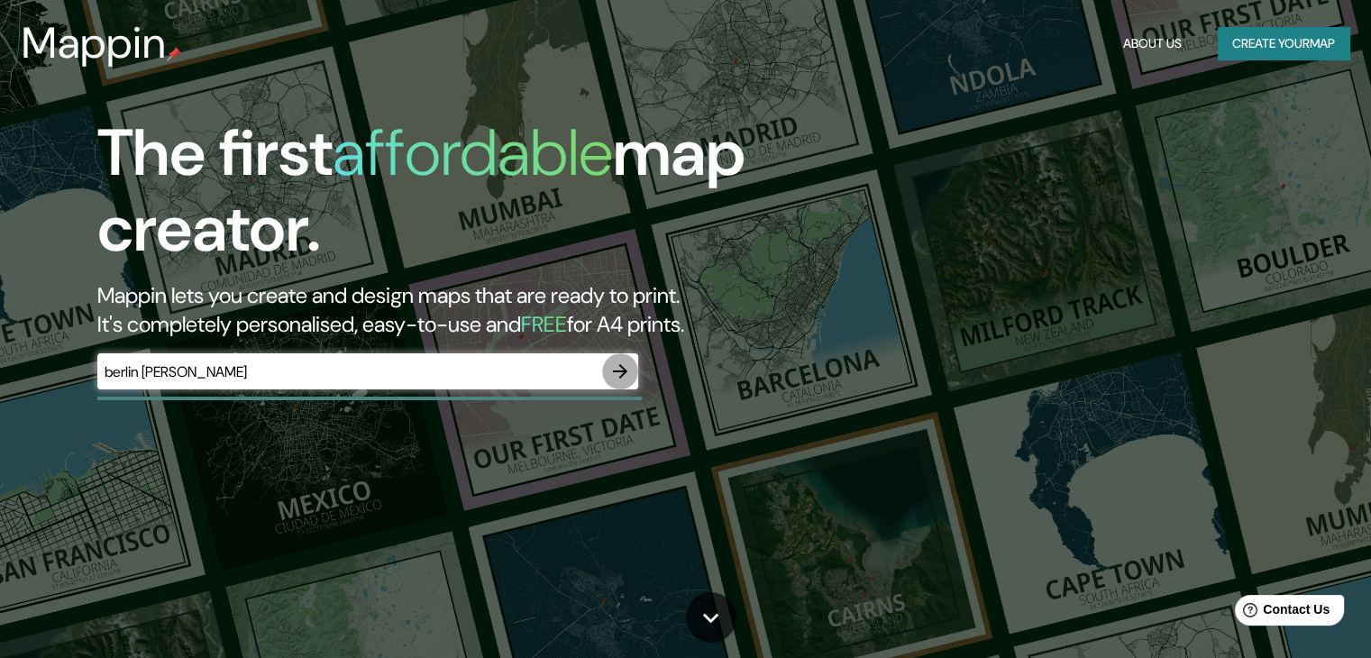
click at [619, 373] on icon "button" at bounding box center [620, 371] width 22 height 22
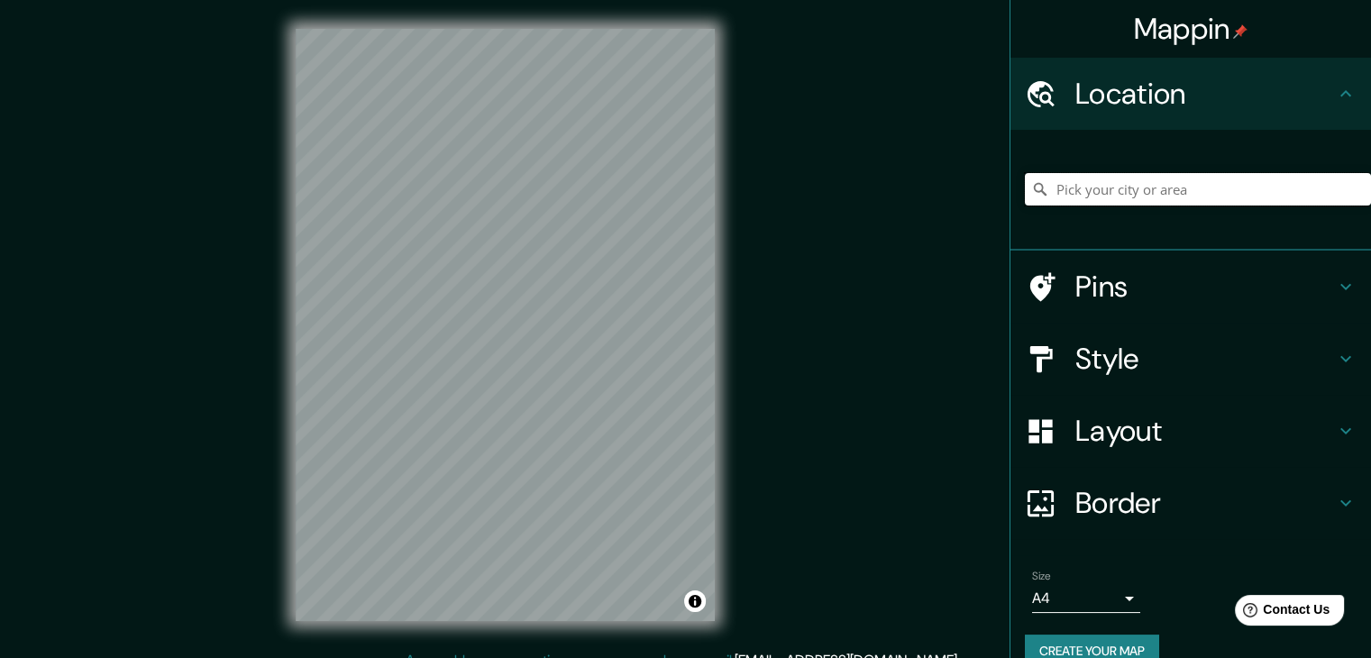
click at [1141, 196] on input "Pick your city or area" at bounding box center [1198, 189] width 346 height 32
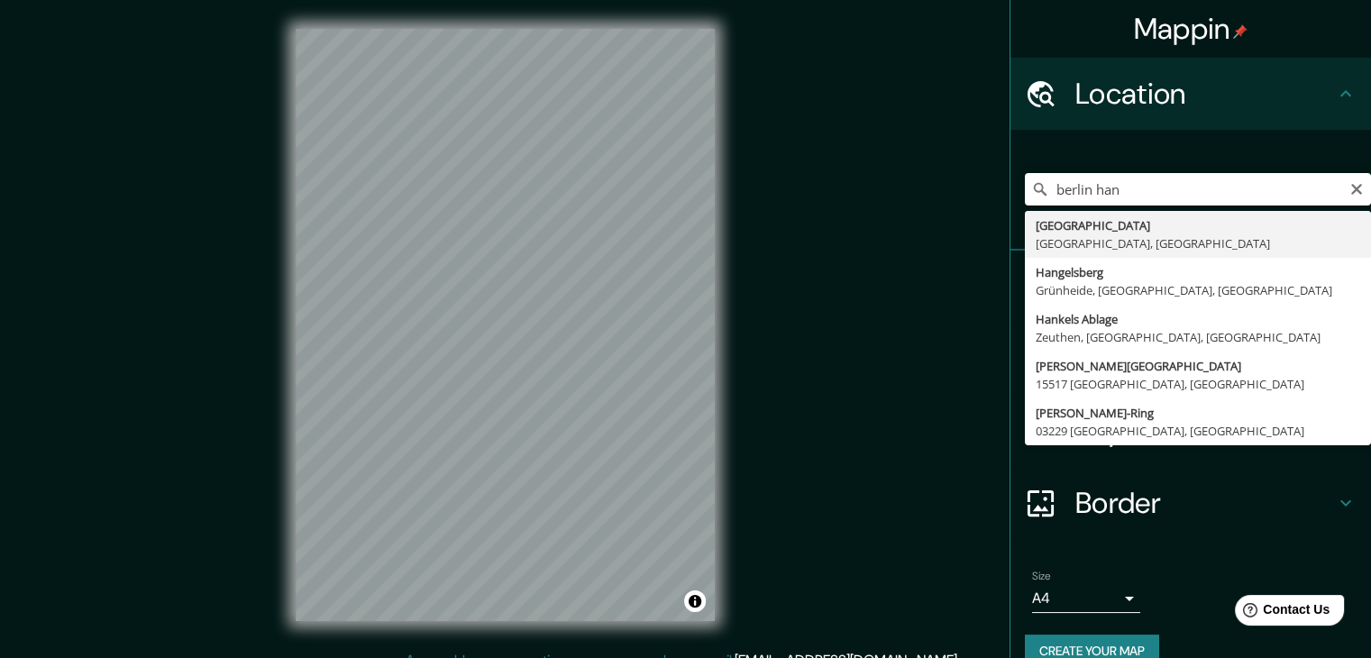
type input "[GEOGRAPHIC_DATA], [GEOGRAPHIC_DATA], [GEOGRAPHIC_DATA]"
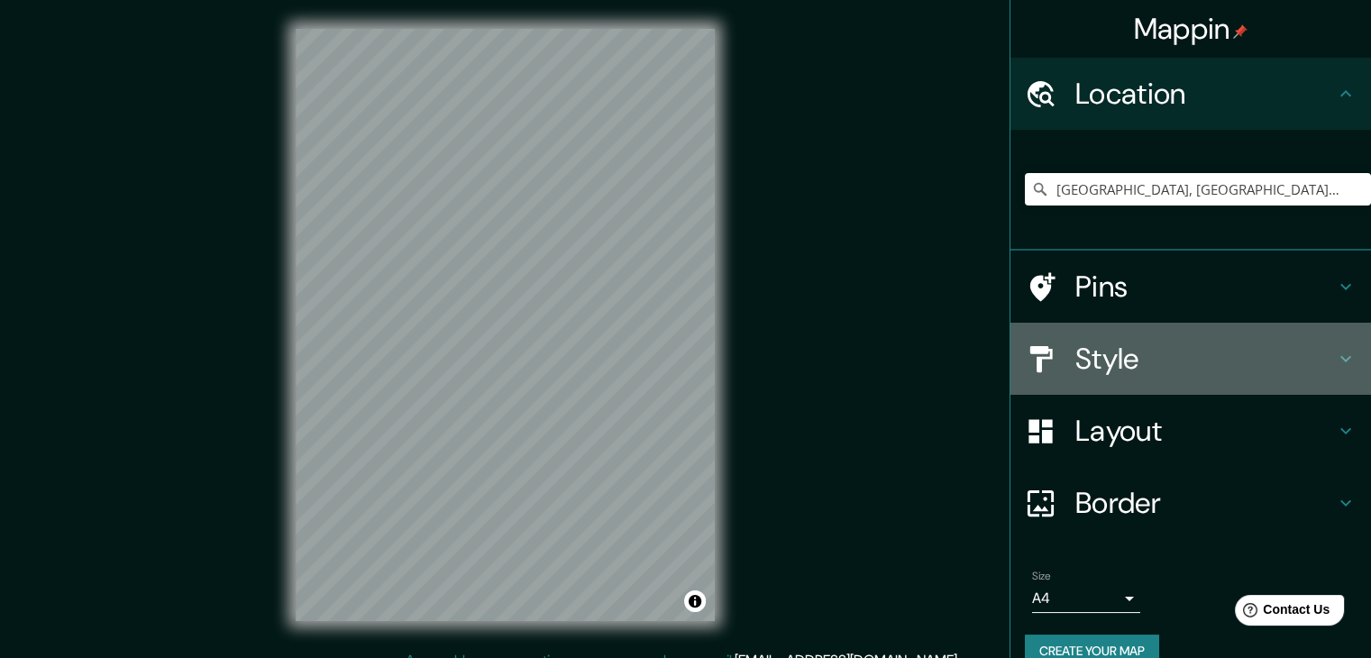
click at [1187, 366] on h4 "Style" at bounding box center [1205, 359] width 260 height 36
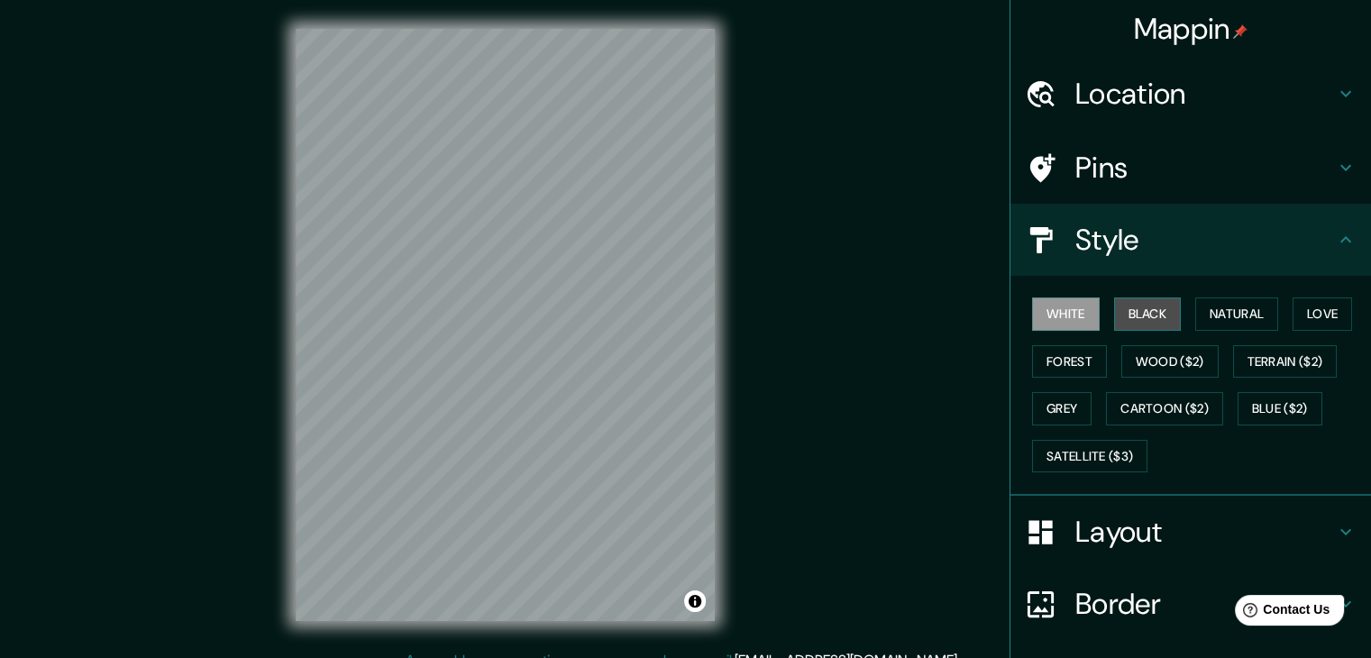
click at [1140, 313] on button "Black" at bounding box center [1148, 313] width 68 height 33
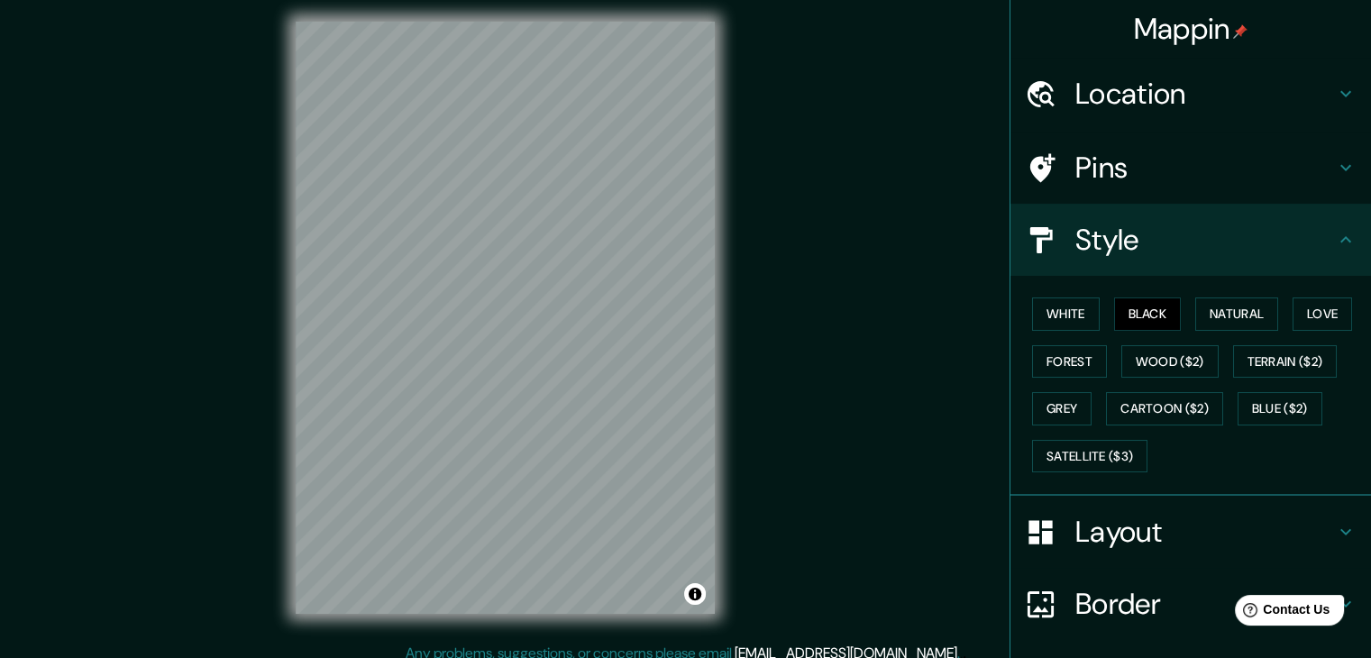
scroll to position [21, 0]
